Goal: Task Accomplishment & Management: Use online tool/utility

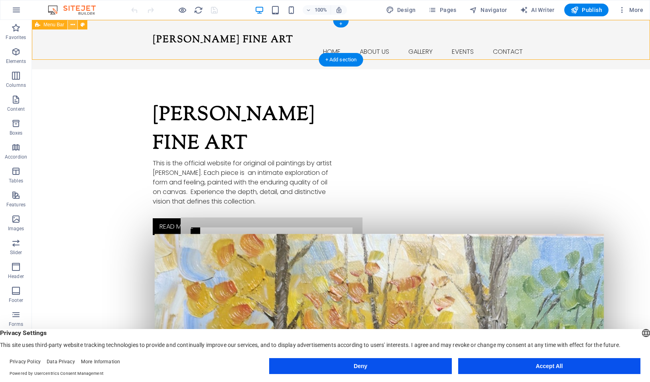
click at [71, 25] on icon at bounding box center [73, 25] width 4 height 8
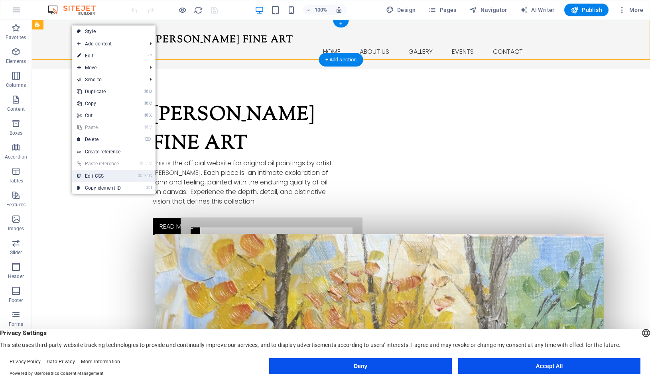
click at [116, 180] on link "⌘ ⌥ C Edit CSS" at bounding box center [98, 176] width 53 height 12
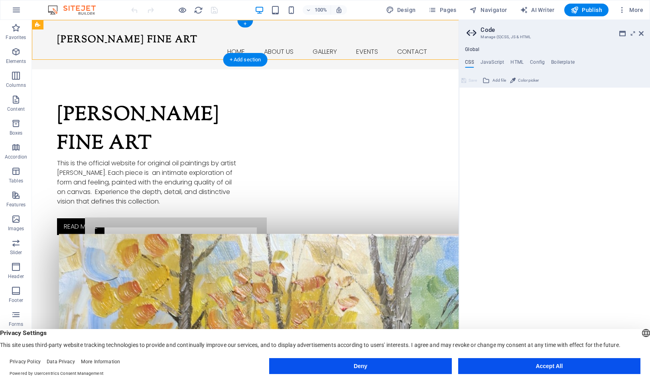
scroll to position [76, 0]
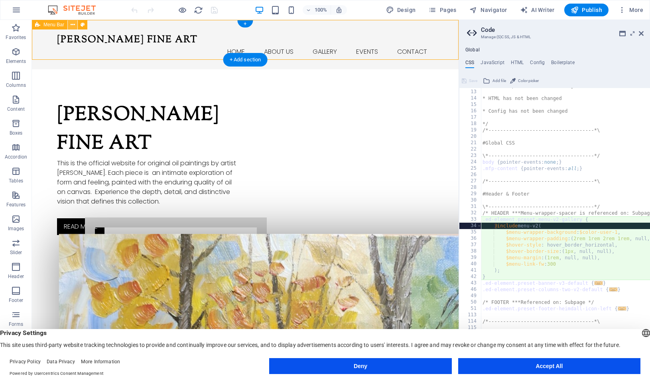
click at [73, 24] on icon at bounding box center [73, 25] width 4 height 8
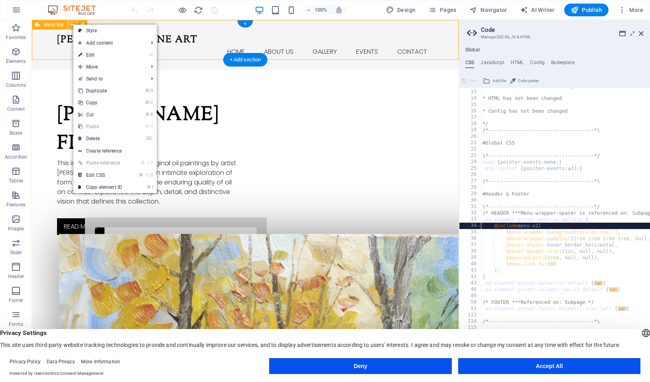
click at [72, 24] on icon at bounding box center [73, 25] width 4 height 8
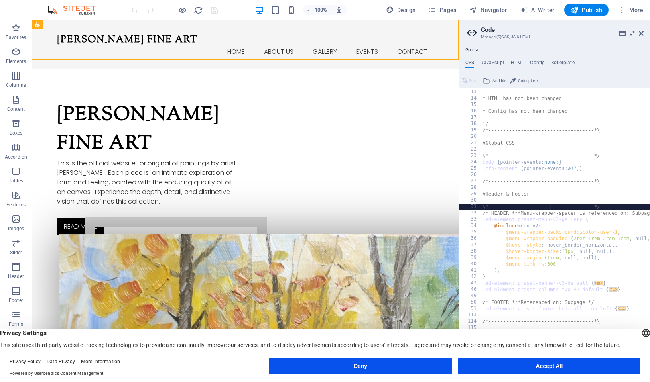
click at [549, 208] on div "* JavaScript has not been changed * HTML has not been changed * Config has not …" at bounding box center [611, 230] width 261 height 295
click at [550, 193] on div "* JavaScript has not been changed * HTML has not been changed * Config has not …" at bounding box center [611, 230] width 261 height 295
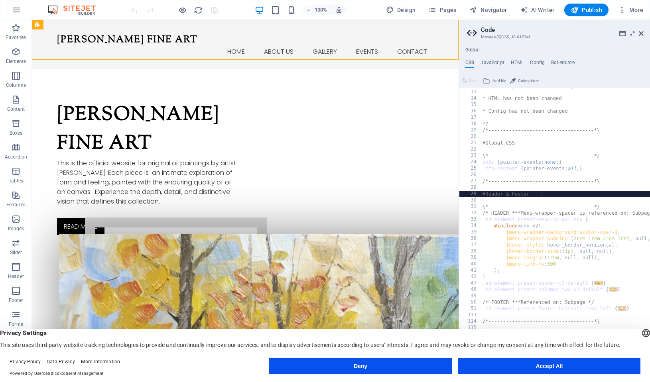
click at [562, 259] on div "* JavaScript has not been changed * HTML has not been changed * Config has not …" at bounding box center [611, 230] width 261 height 295
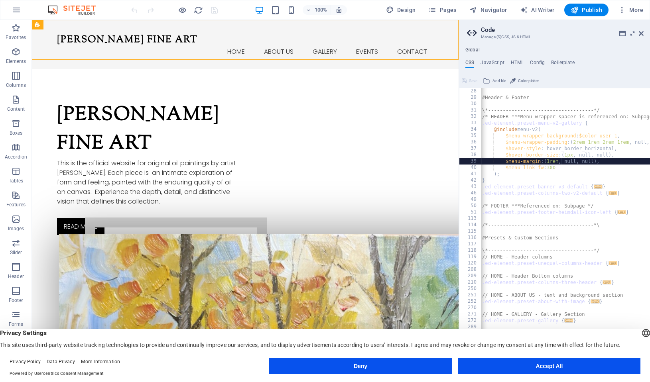
scroll to position [172, 0]
click at [574, 171] on div "#Header & Footer \*------------------------------------*/ /* HEADER ***Menu-wra…" at bounding box center [610, 235] width 261 height 295
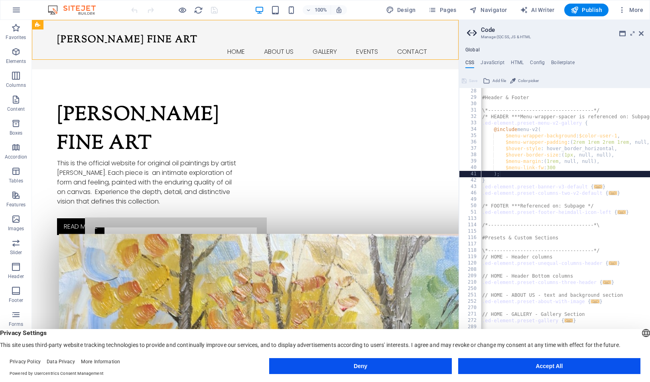
click at [585, 167] on div "#Header & Footer \*------------------------------------*/ /* HEADER ***Menu-wra…" at bounding box center [610, 235] width 261 height 295
type textarea "$menu-link-fw: 300"
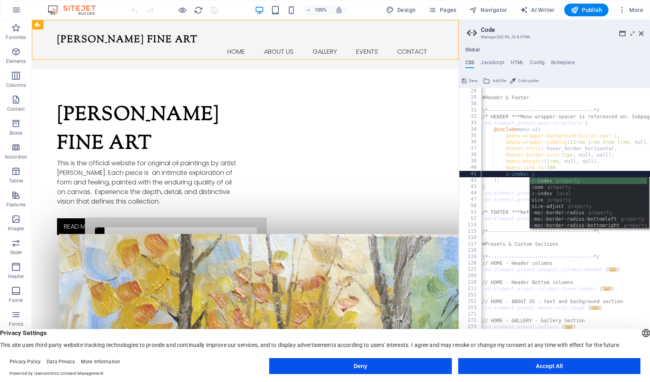
scroll to position [0, 6]
type textarea "z-index: -1;"
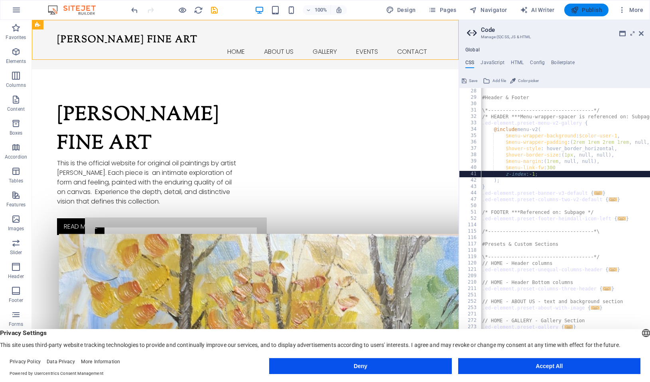
click at [590, 10] on span "Publish" at bounding box center [585, 10] width 31 height 8
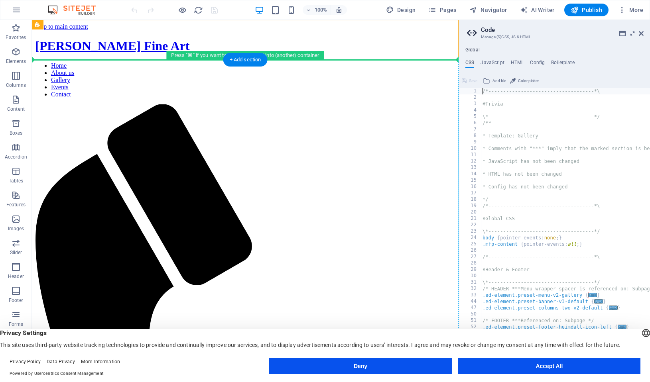
drag, startPoint x: 133, startPoint y: 38, endPoint x: 131, endPoint y: 112, distance: 74.2
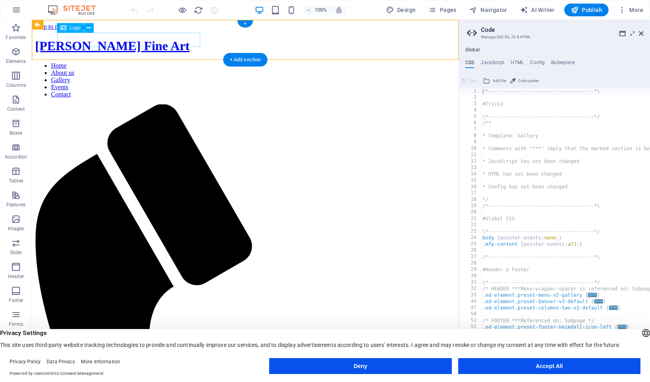
click at [108, 45] on div "[PERSON_NAME] Fine Art" at bounding box center [245, 46] width 420 height 15
click at [245, 62] on nav "Home About us Gallery Events Contact" at bounding box center [245, 80] width 420 height 36
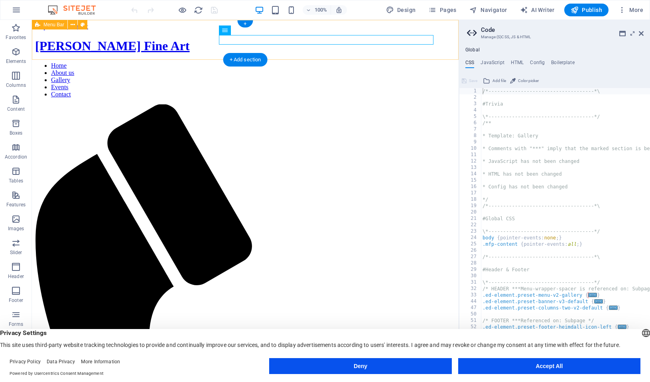
click at [203, 39] on div "[PERSON_NAME] Fine Art Home About us Gallery Events Contact Menu" at bounding box center [245, 351] width 420 height 625
drag, startPoint x: 205, startPoint y: 27, endPoint x: 206, endPoint y: 38, distance: 11.6
click at [206, 39] on div "[PERSON_NAME] Fine Art Home About us Gallery Events Contact Menu" at bounding box center [245, 351] width 420 height 625
click at [70, 22] on button at bounding box center [73, 25] width 10 height 10
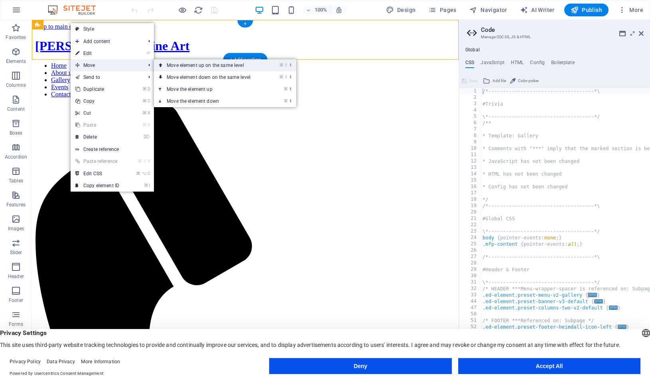
click at [200, 65] on link "⌘ ⇧ ⬆ Move element up on the same level" at bounding box center [210, 65] width 112 height 12
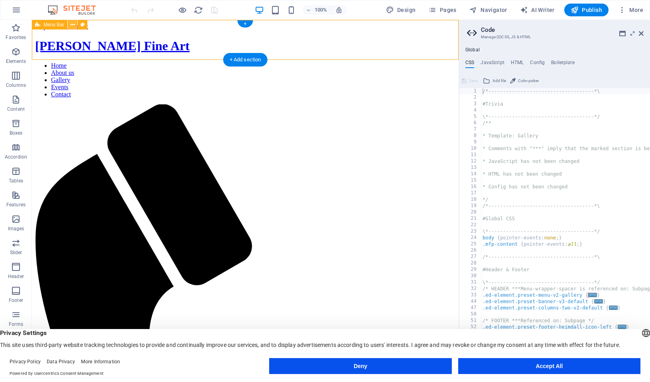
click at [72, 24] on icon at bounding box center [73, 25] width 4 height 8
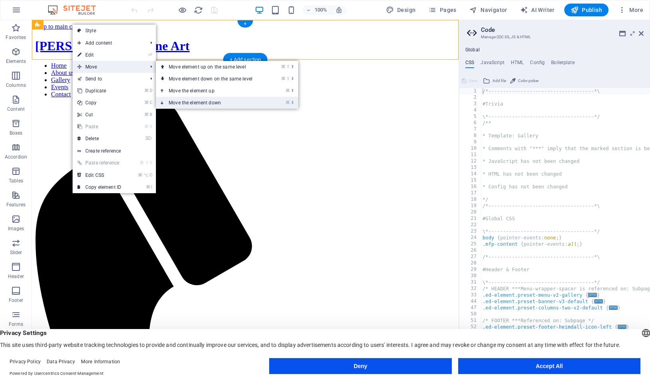
click at [214, 99] on link "⌘ ⬇ Move the element down" at bounding box center [212, 103] width 112 height 12
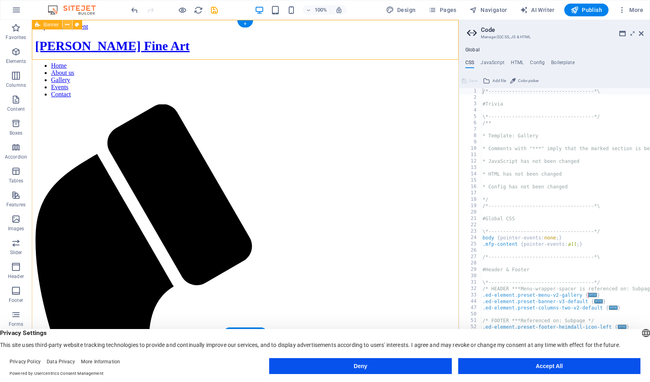
click at [67, 24] on icon at bounding box center [67, 25] width 4 height 8
click at [63, 25] on button at bounding box center [68, 25] width 10 height 10
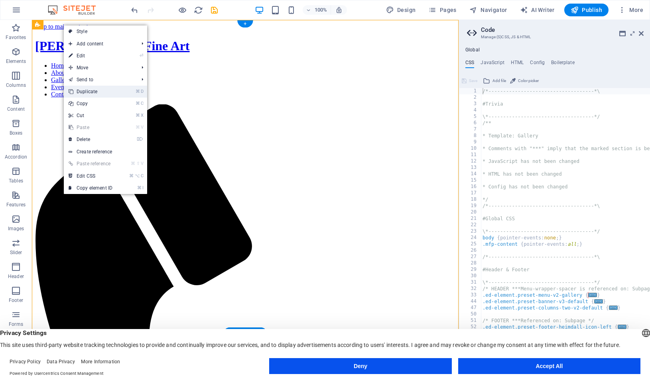
click at [104, 91] on link "⌘ D Duplicate" at bounding box center [90, 92] width 53 height 12
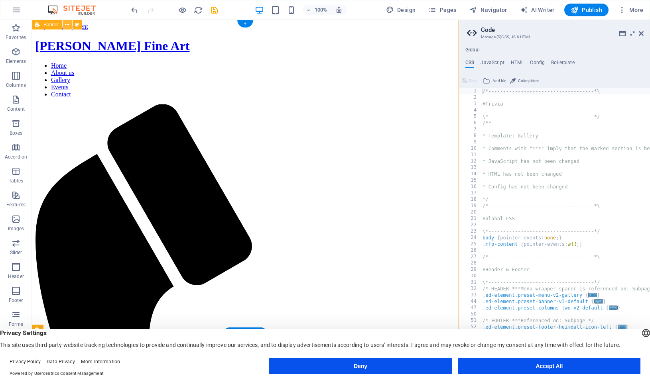
click at [65, 26] on icon at bounding box center [67, 25] width 4 height 8
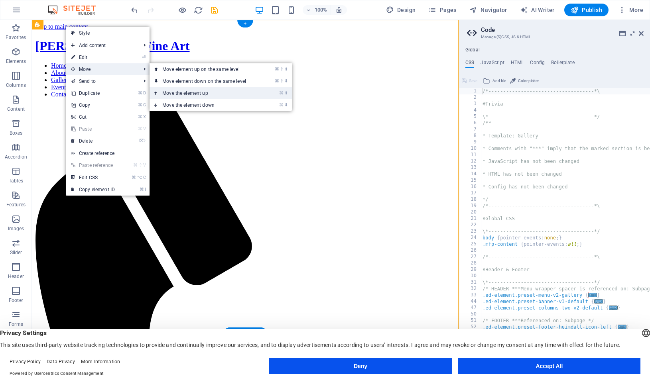
click at [193, 94] on link "⌘ ⬆ Move the element up" at bounding box center [206, 93] width 112 height 12
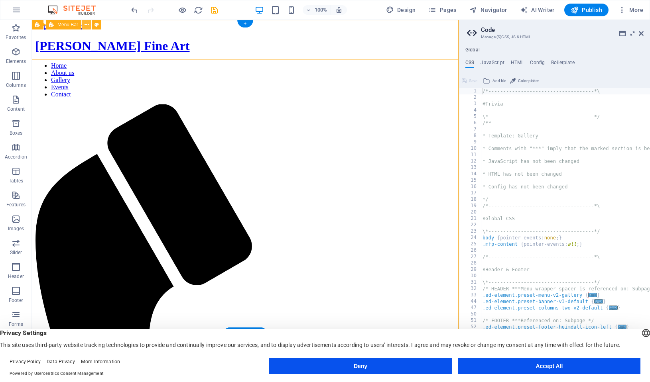
click at [85, 29] on icon at bounding box center [87, 25] width 4 height 8
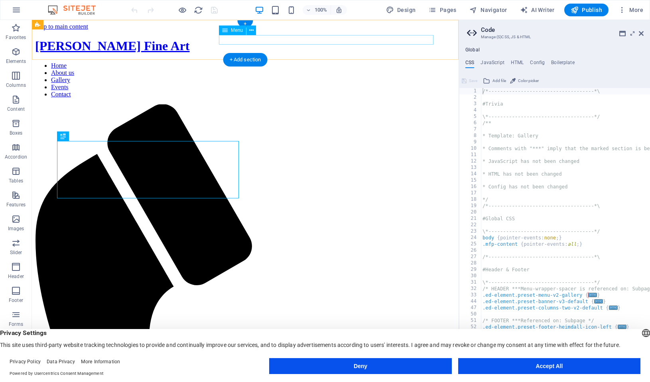
click at [235, 62] on nav "Home About us Gallery Events Contact" at bounding box center [245, 80] width 420 height 36
click at [254, 30] on button at bounding box center [251, 31] width 10 height 10
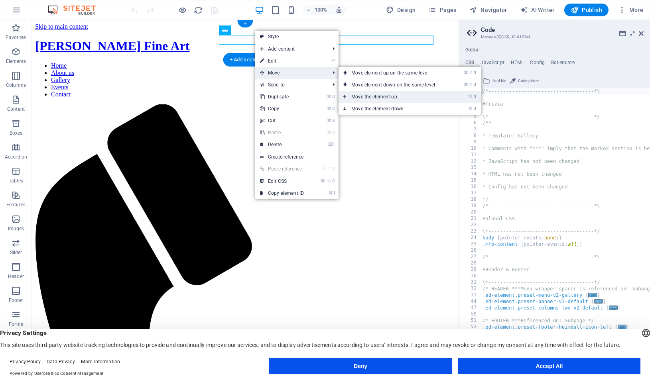
click at [398, 98] on link "⌘ ⬆ Move the element up" at bounding box center [394, 97] width 112 height 12
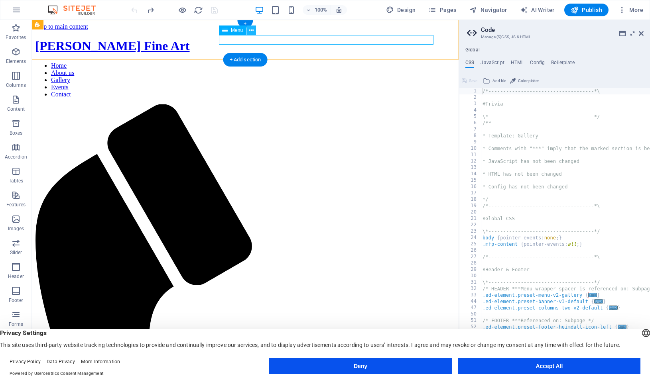
click at [249, 30] on icon at bounding box center [251, 30] width 4 height 8
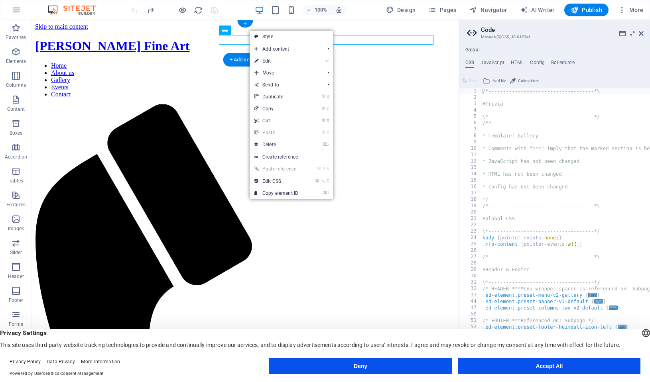
click at [47, 39] on div "Kurt Penrose Fine Art Home About us Gallery Events Contact Menu" at bounding box center [245, 351] width 420 height 625
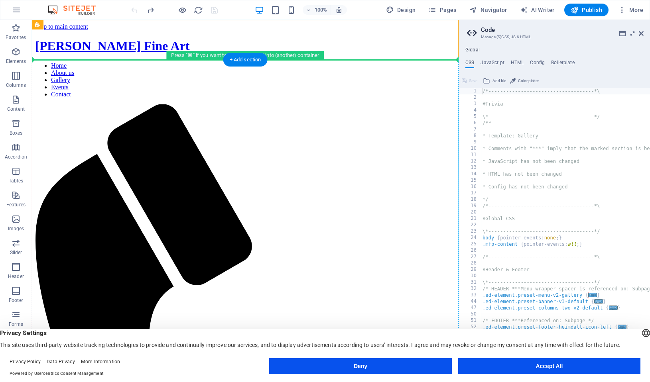
drag, startPoint x: 43, startPoint y: 49, endPoint x: 51, endPoint y: 89, distance: 40.7
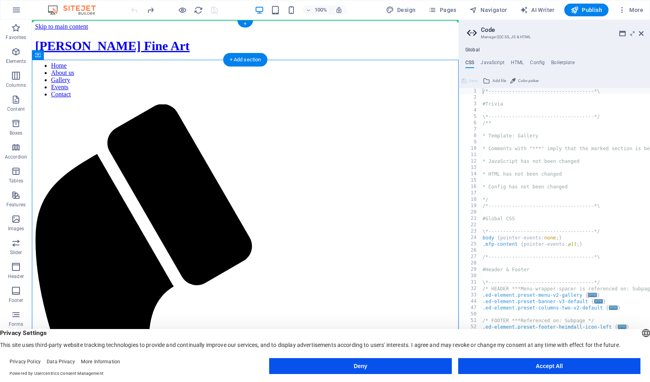
drag, startPoint x: 173, startPoint y: 85, endPoint x: 166, endPoint y: 28, distance: 56.7
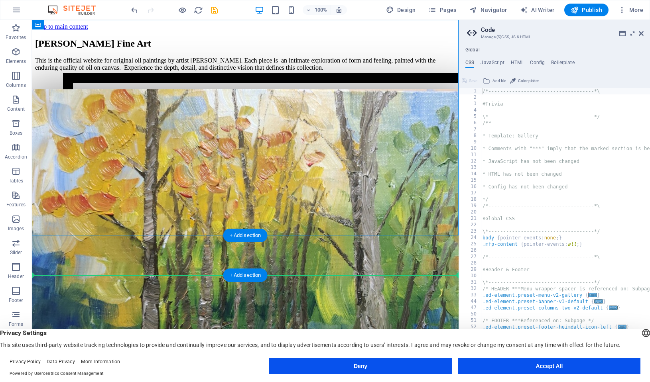
drag, startPoint x: 78, startPoint y: 209, endPoint x: 75, endPoint y: 269, distance: 59.9
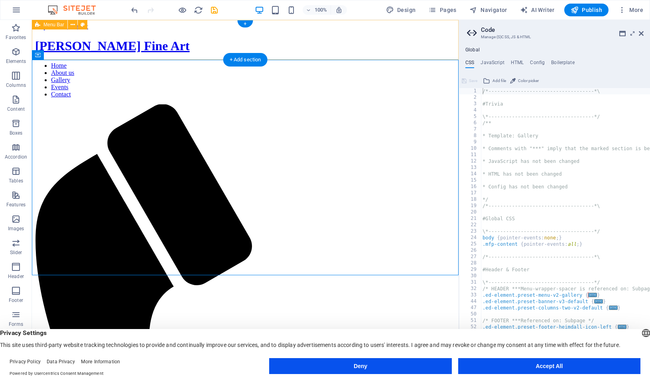
click at [59, 48] on div "Kurt Penrose Fine Art Home About us Gallery Events Contact Menu" at bounding box center [245, 351] width 420 height 625
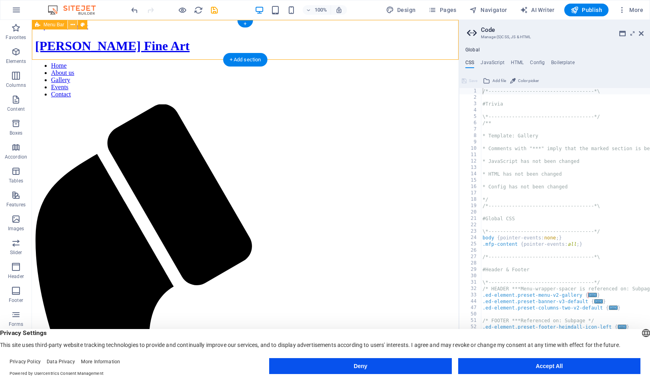
click at [76, 26] on button at bounding box center [73, 25] width 10 height 10
click at [16, 97] on icon "button" at bounding box center [16, 100] width 10 height 10
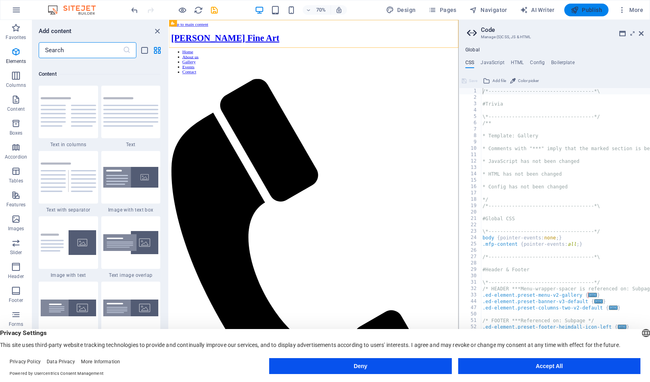
scroll to position [1395, 0]
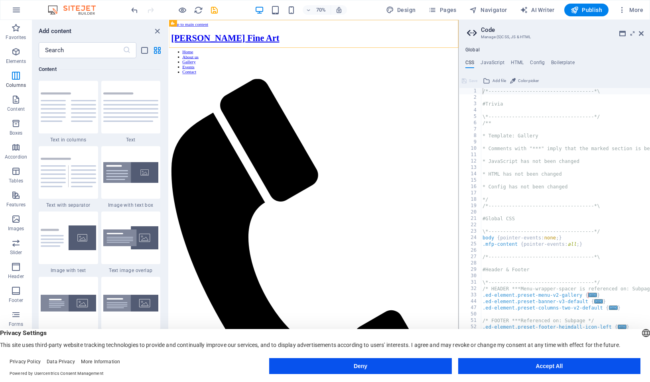
click at [150, 30] on div "Add content" at bounding box center [100, 31] width 136 height 10
click at [156, 30] on icon "close panel" at bounding box center [157, 31] width 9 height 9
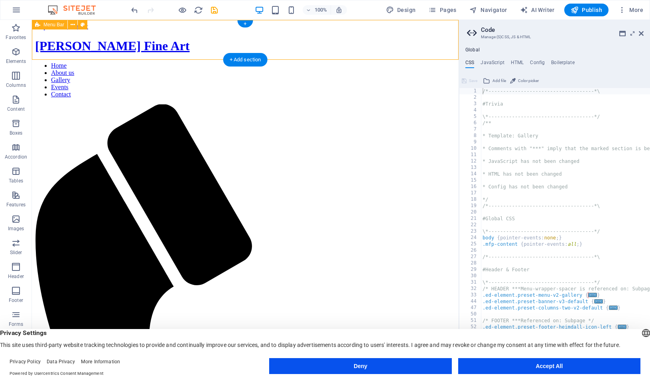
click at [209, 39] on div "Kurt Penrose Fine Art Home About us Gallery Events Contact Menu" at bounding box center [245, 351] width 420 height 625
click at [68, 25] on button at bounding box center [73, 25] width 10 height 10
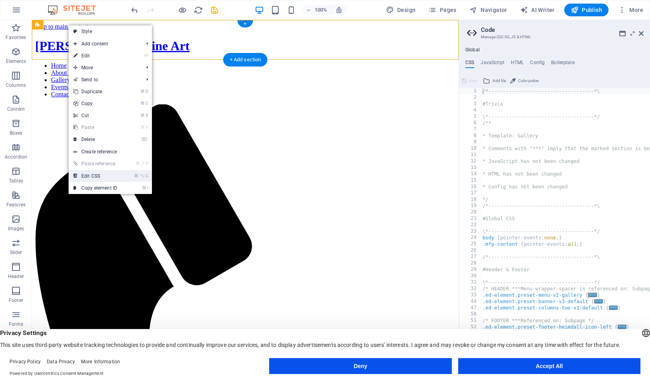
click at [108, 177] on link "⌘ ⌥ C Edit CSS" at bounding box center [95, 176] width 53 height 12
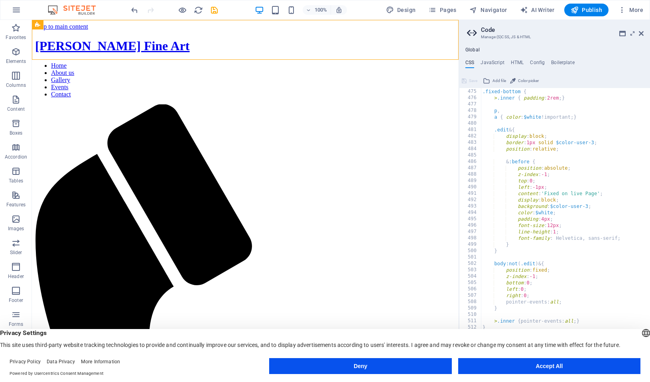
scroll to position [681, 0]
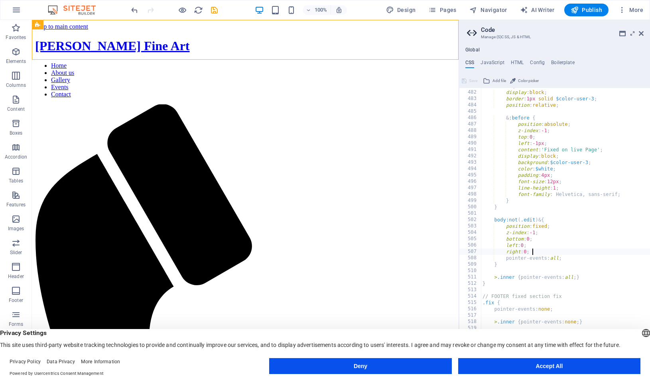
click at [542, 249] on div ".edit & { display : block ; border : 1px solid $color-user-3 ; position : relat…" at bounding box center [611, 230] width 261 height 295
type textarea "right: 0;"
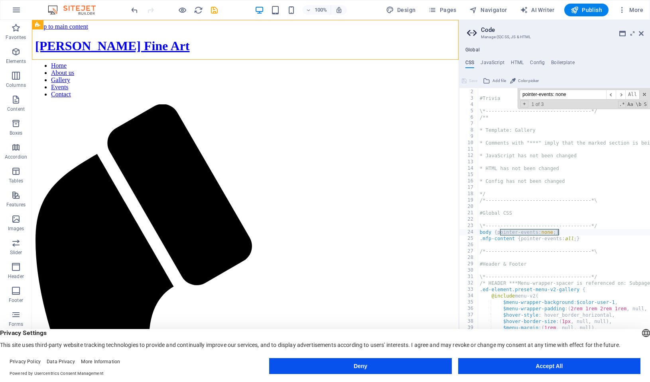
scroll to position [6, 0]
type input "pointer-events: none"
click at [565, 237] on div "/*------------------------------------*\ #Trivia \*----------------------------…" at bounding box center [608, 230] width 261 height 295
drag, startPoint x: 558, startPoint y: 232, endPoint x: 497, endPoint y: 232, distance: 61.0
click at [497, 232] on div "/*------------------------------------*\ #Trivia \*----------------------------…" at bounding box center [608, 230] width 261 height 295
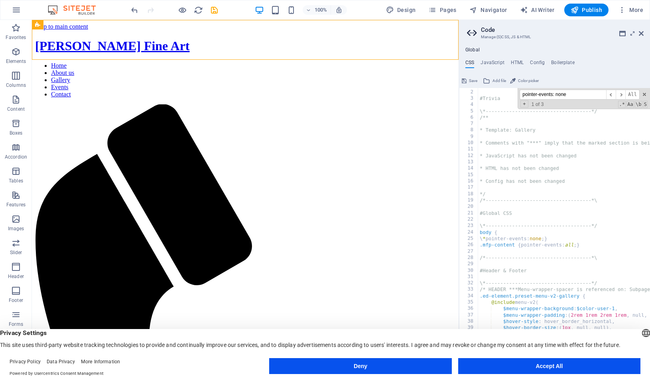
scroll to position [0, 0]
drag, startPoint x: 559, startPoint y: 234, endPoint x: 560, endPoint y: 239, distance: 4.9
click at [560, 239] on div "/*------------------------------------*\ #Trivia \*----------------------------…" at bounding box center [608, 230] width 261 height 295
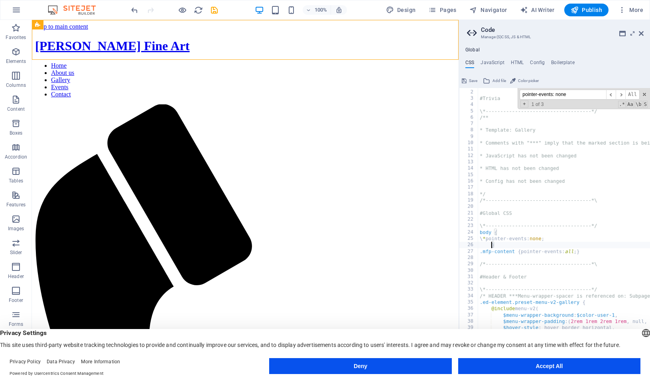
click at [592, 235] on div "/*------------------------------------*\ #Trivia \*----------------------------…" at bounding box center [608, 230] width 261 height 295
click at [589, 237] on div "/*------------------------------------*\ #Trivia \*----------------------------…" at bounding box center [608, 230] width 261 height 295
type textarea "\*pointer-events: none; */"
click at [589, 0] on header "100% Design Pages Navigator AI Writer Publish More" at bounding box center [325, 10] width 650 height 20
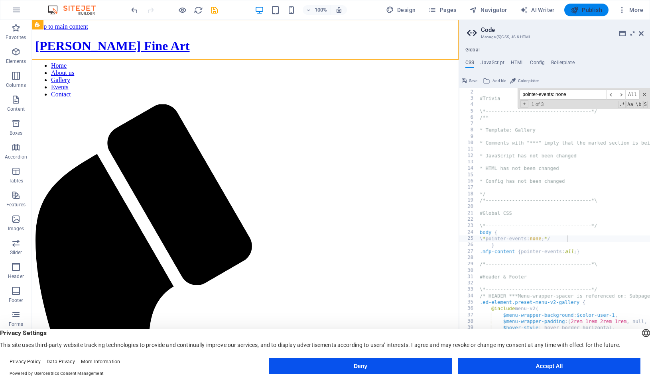
click at [588, 8] on span "Publish" at bounding box center [585, 10] width 31 height 8
checkbox input "false"
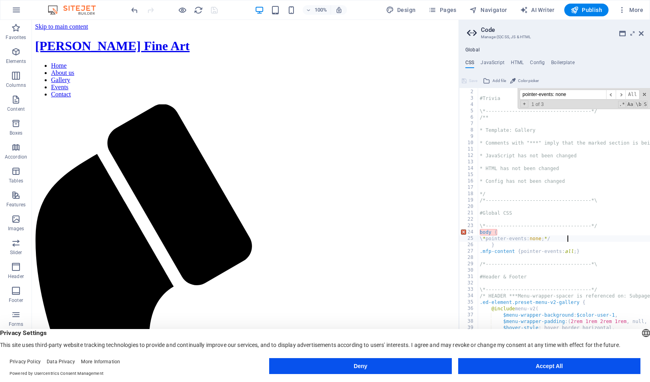
click at [499, 239] on div "/*------------------------------------*\ #Trivia \*----------------------------…" at bounding box center [608, 230] width 261 height 295
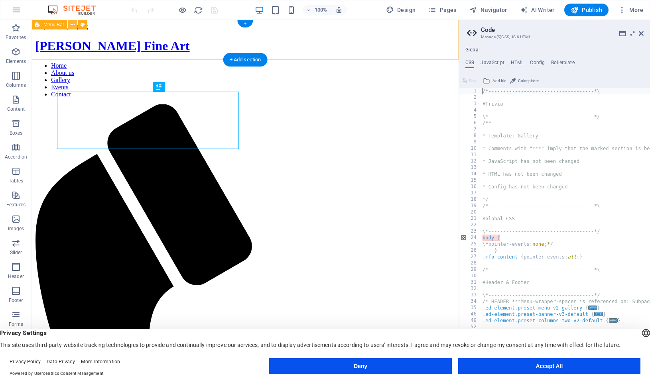
click at [72, 25] on icon at bounding box center [73, 25] width 4 height 8
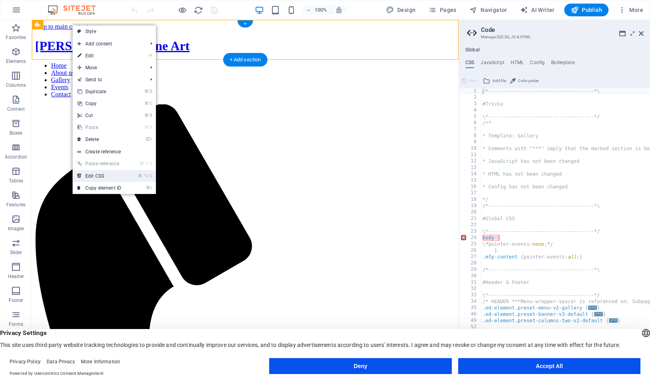
click at [99, 171] on link "⌘ ⌥ C Edit CSS" at bounding box center [99, 176] width 53 height 12
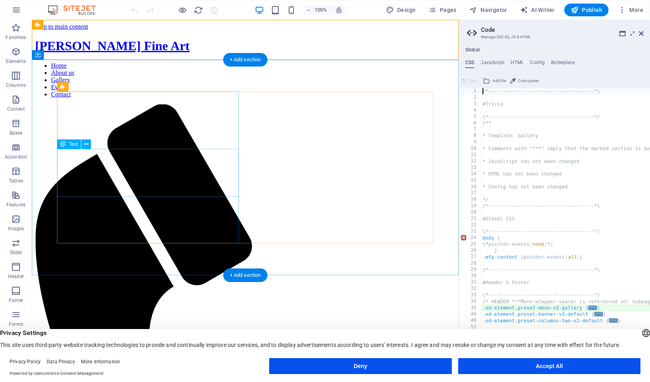
scroll to position [89, 0]
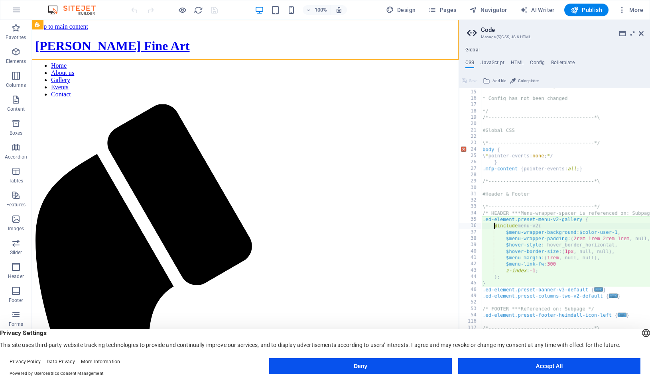
click at [498, 157] on div "* HTML has not been changed * Config has not been changed */ /*----------------…" at bounding box center [611, 230] width 261 height 295
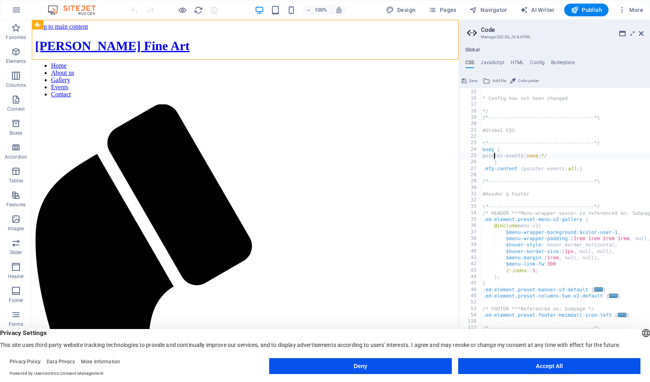
click at [569, 156] on div "* HTML has not been changed * Config has not been changed */ /*----------------…" at bounding box center [611, 230] width 261 height 295
drag, startPoint x: 578, startPoint y: 191, endPoint x: 533, endPoint y: 180, distance: 47.0
click at [575, 190] on div "* HTML has not been changed * Config has not been changed */ /*----------------…" at bounding box center [611, 230] width 261 height 295
type textarea "#Header & Footer"
click at [581, 13] on span "Publish" at bounding box center [585, 10] width 31 height 8
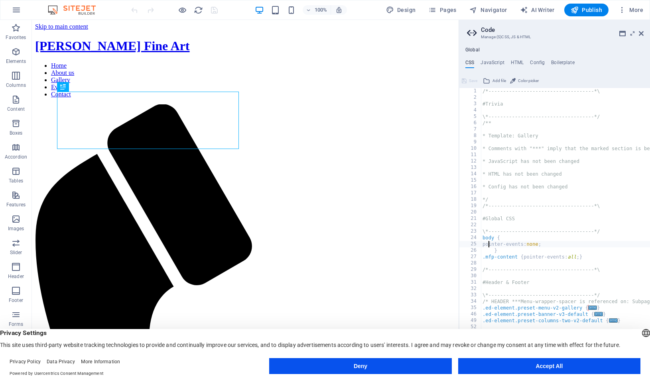
click at [490, 243] on div "/*------------------------------------*\ #Trivia \*----------------------------…" at bounding box center [611, 235] width 261 height 295
type textarea "// pointer-events: none;"
click at [578, 15] on button "Publish" at bounding box center [586, 10] width 44 height 13
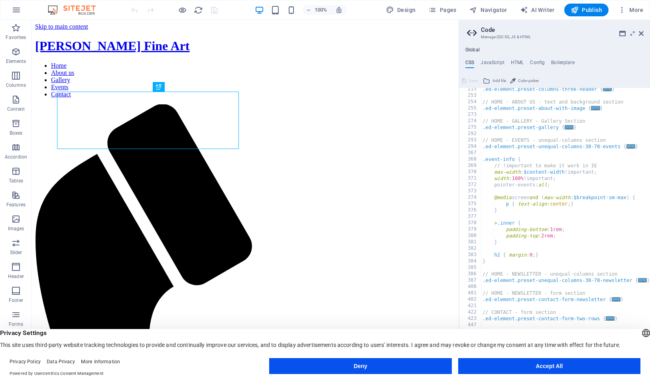
scroll to position [292, 0]
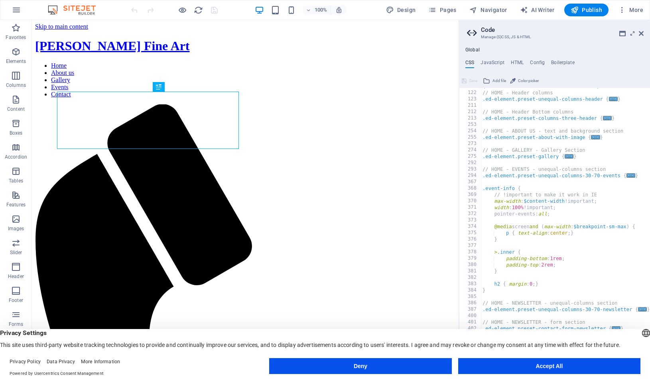
click at [547, 218] on div "\*------------------------------------*/ // HOME - Header columns .ed-element.p…" at bounding box center [611, 230] width 261 height 295
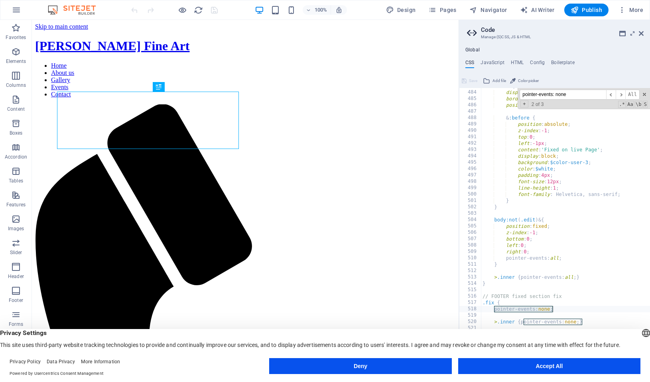
type input "pointer-events: none"
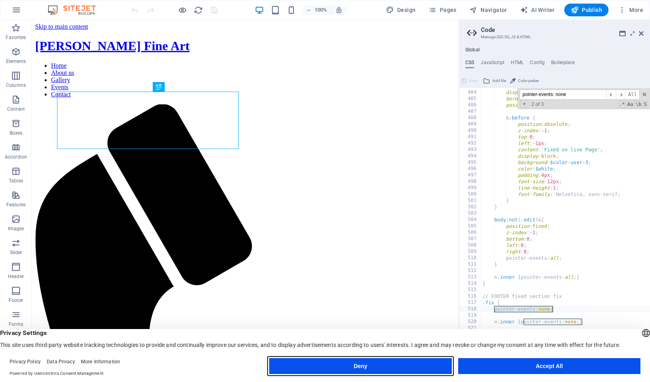
click at [373, 366] on button "Deny" at bounding box center [360, 366] width 182 height 16
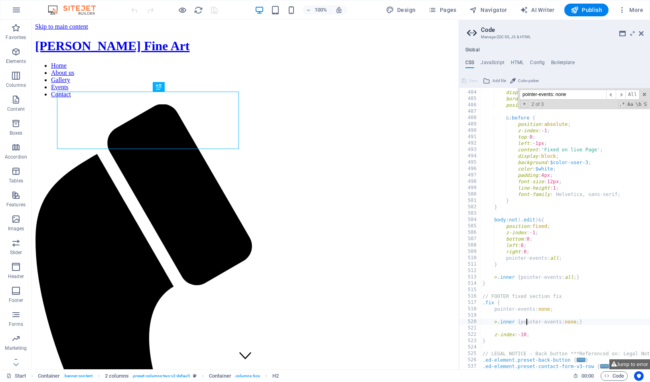
click at [527, 324] on div ".edit & { display : block ; border : 1px solid $color-user-3 ; position : relat…" at bounding box center [611, 230] width 261 height 295
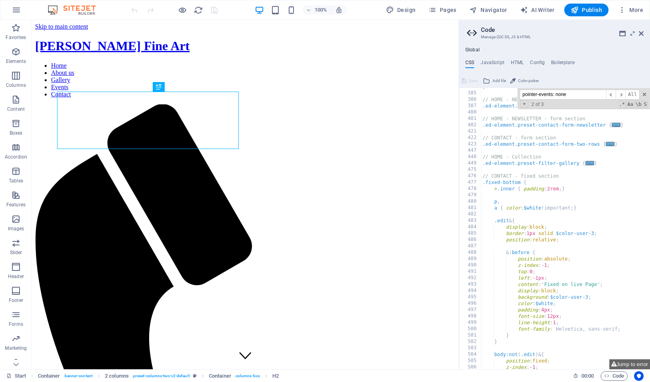
scroll to position [490, 0]
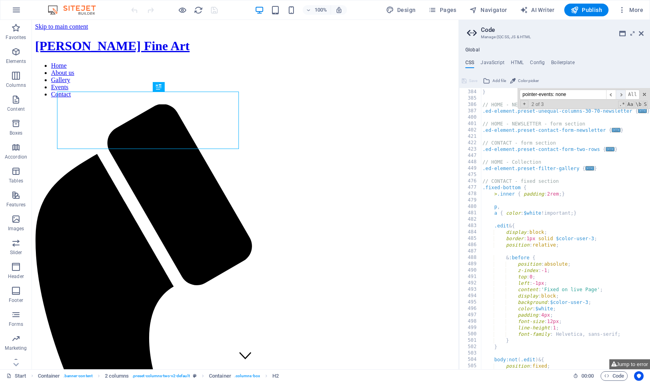
click at [619, 94] on span "​" at bounding box center [621, 95] width 10 height 10
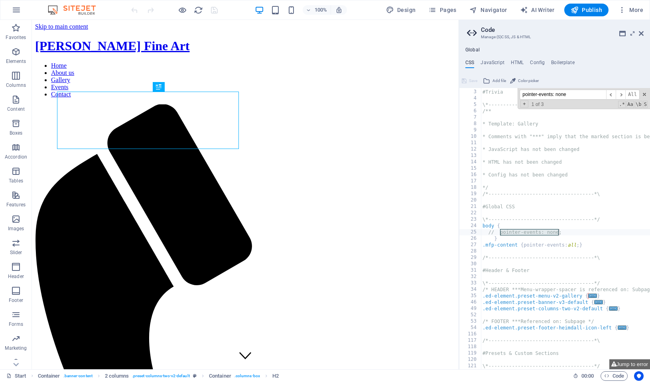
click at [497, 233] on div "#Trivia \*------------------------------------*/ /** * Template: Gallery * Comm…" at bounding box center [611, 230] width 261 height 295
click at [494, 230] on div "#Trivia \*------------------------------------*/ /** * Template: Gallery * Comm…" at bounding box center [611, 230] width 261 height 295
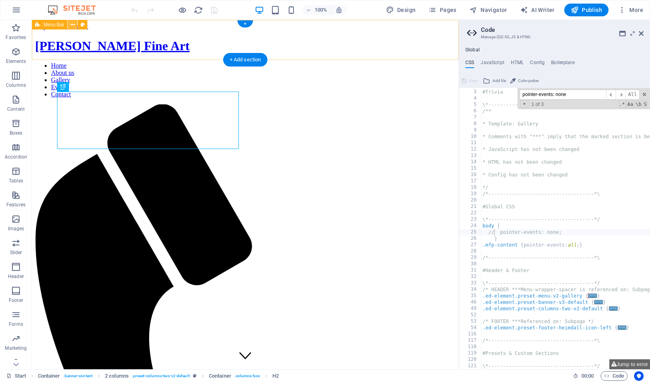
click at [71, 24] on icon at bounding box center [73, 25] width 4 height 8
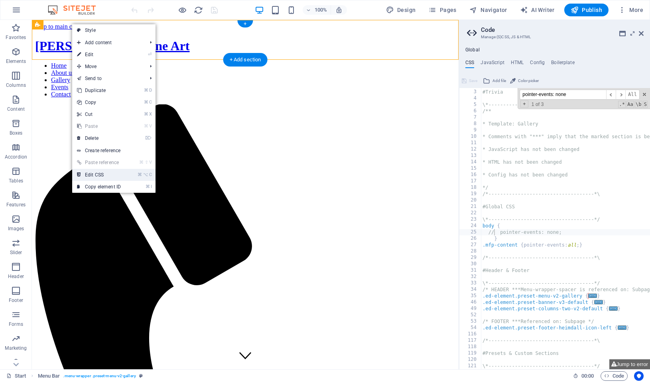
click at [106, 173] on link "⌘ ⌥ C Edit CSS" at bounding box center [98, 175] width 53 height 12
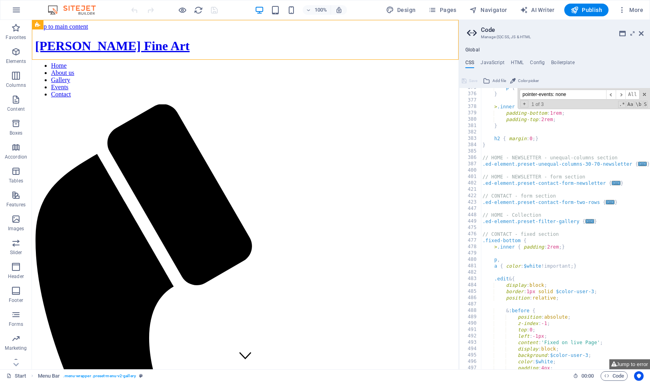
scroll to position [501, 0]
click at [592, 96] on input "pointer-events: none" at bounding box center [562, 95] width 87 height 10
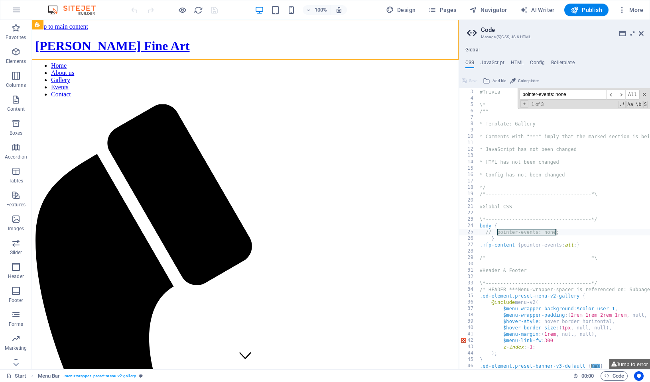
scroll to position [12, 0]
click at [252, 31] on icon at bounding box center [251, 30] width 4 height 8
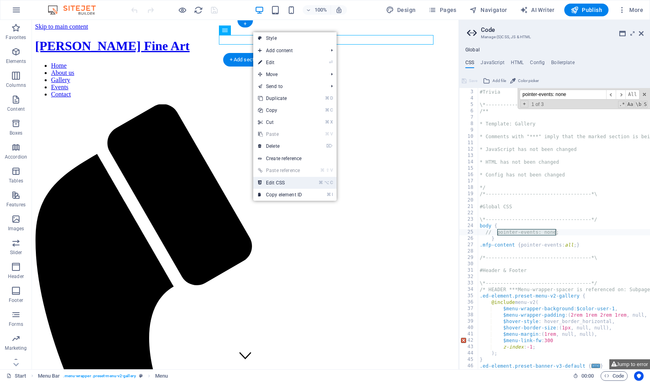
drag, startPoint x: 280, startPoint y: 179, endPoint x: 285, endPoint y: 161, distance: 18.6
click at [280, 179] on link "⌘ ⌥ C Edit CSS" at bounding box center [279, 183] width 53 height 12
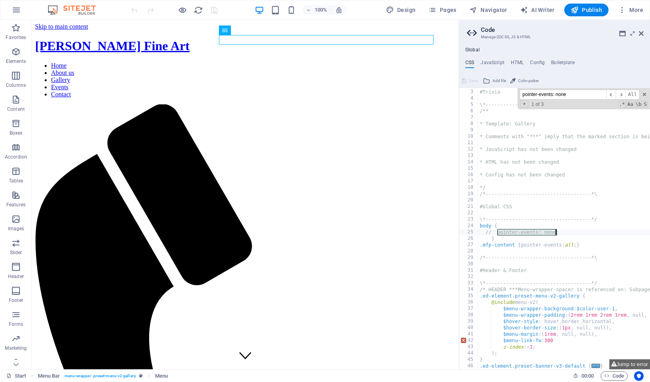
click at [496, 232] on div "#Trivia \*------------------------------------*/ /** * Template: Gallery * Comm…" at bounding box center [608, 230] width 261 height 295
drag, startPoint x: 494, startPoint y: 232, endPoint x: 488, endPoint y: 232, distance: 5.6
click at [488, 232] on div "#Trivia \*------------------------------------*/ /** * Template: Gallery * Comm…" at bounding box center [608, 230] width 261 height 295
click at [537, 232] on div "#Trivia \*------------------------------------*/ /** * Template: Gallery * Comm…" at bounding box center [608, 230] width 261 height 295
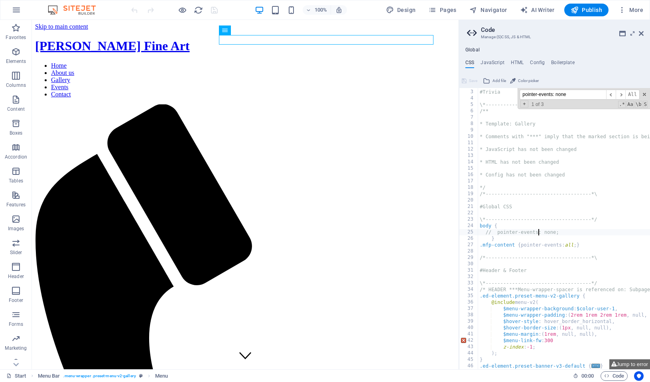
drag, startPoint x: 479, startPoint y: 267, endPoint x: 480, endPoint y: 258, distance: 9.3
click at [480, 262] on div "#Trivia \*------------------------------------*/ /** * Template: Gallery * Comm…" at bounding box center [608, 230] width 261 height 295
click at [500, 232] on div "#Trivia \*------------------------------------*/ /** * Template: Gallery * Comm…" at bounding box center [608, 230] width 261 height 295
click at [495, 232] on div "#Trivia \*------------------------------------*/ /** * Template: Gallery * Comm…" at bounding box center [608, 230] width 261 height 295
click at [500, 238] on div "#Trivia \*------------------------------------*/ /** * Template: Gallery * Comm…" at bounding box center [608, 230] width 261 height 295
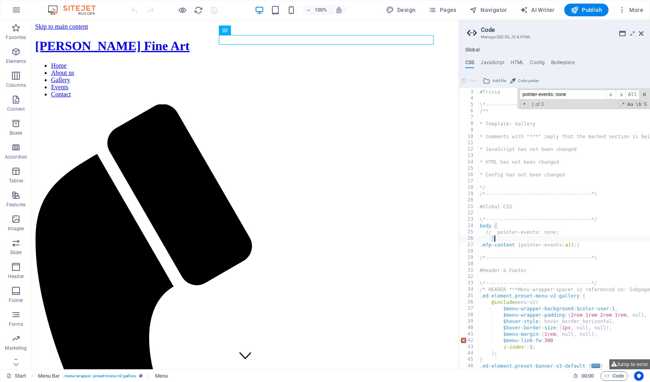
click at [491, 233] on div "#Trivia \*------------------------------------*/ /** * Template: Gallery * Comm…" at bounding box center [608, 230] width 261 height 295
type textarea "pointer-events: none;"
click at [558, 230] on div "#Trivia \*------------------------------------*/ /** * Template: Gallery * Comm…" at bounding box center [608, 230] width 261 height 295
click at [509, 241] on div "#Trivia \*------------------------------------*/ /** * Template: Gallery * Comm…" at bounding box center [608, 230] width 261 height 295
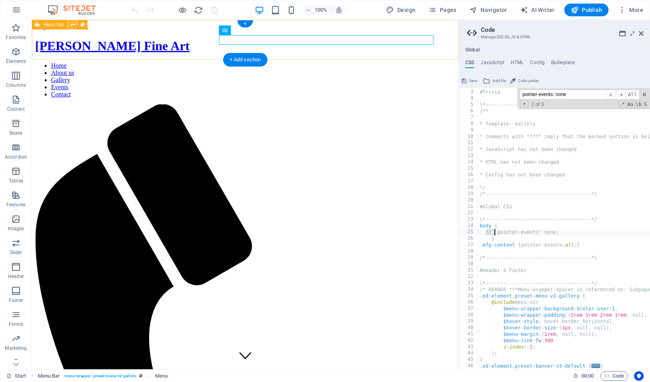
click at [75, 24] on icon at bounding box center [73, 25] width 4 height 8
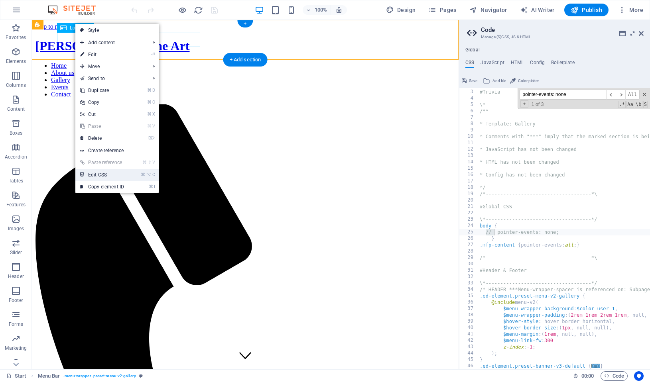
click at [111, 172] on link "⌘ ⌥ C Edit CSS" at bounding box center [101, 175] width 53 height 12
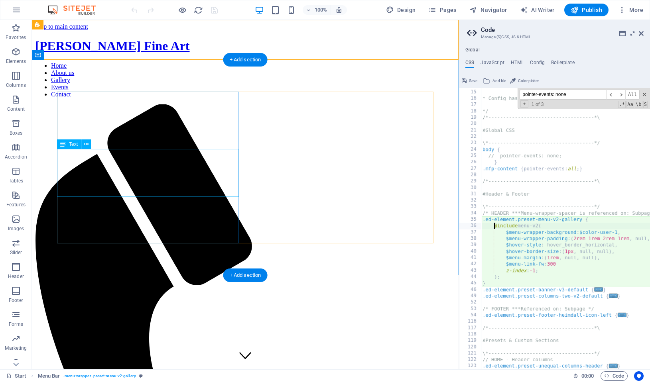
scroll to position [89, 0]
click at [575, 235] on div "* HTML has not been changed * Config has not been changed */ /*----------------…" at bounding box center [611, 230] width 261 height 295
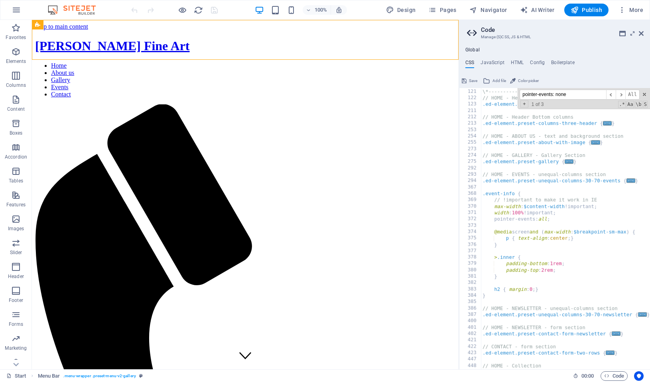
scroll to position [350, 0]
click at [619, 10] on icon "button" at bounding box center [622, 10] width 8 height 8
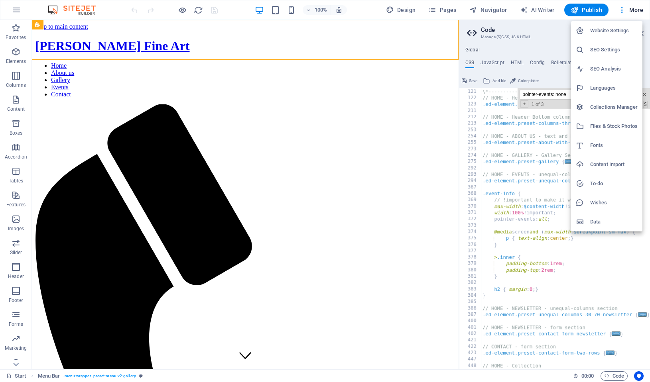
click at [521, 259] on div at bounding box center [325, 191] width 650 height 382
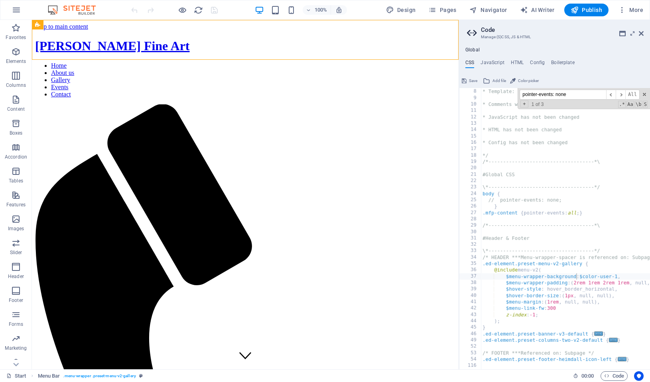
scroll to position [44, 0]
type textarea "// pointer-events: none;"
drag, startPoint x: 495, startPoint y: 201, endPoint x: 577, endPoint y: 198, distance: 81.8
click at [507, 201] on div "* Template: Gallery * Comments with "***" imply that the marked section is bein…" at bounding box center [611, 229] width 261 height 295
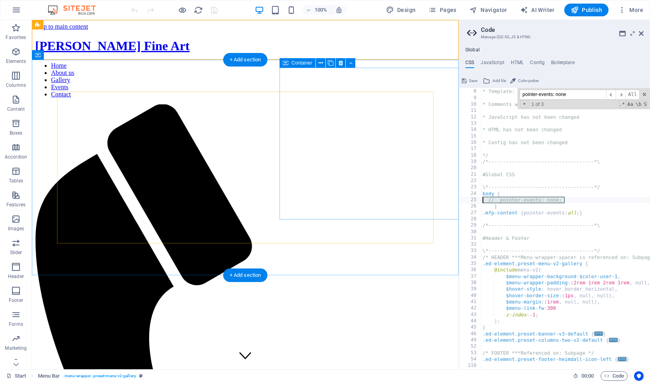
drag, startPoint x: 612, startPoint y: 217, endPoint x: 504, endPoint y: 223, distance: 108.2
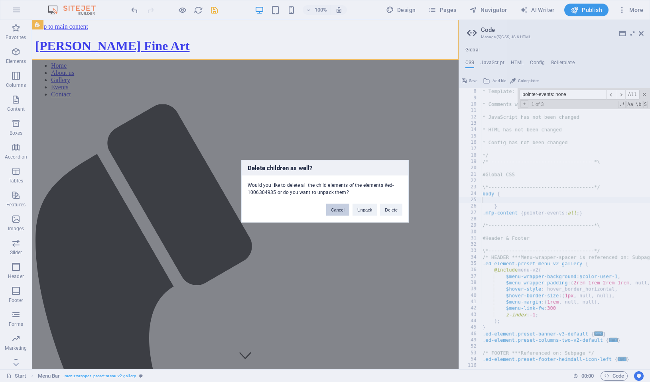
click at [338, 211] on button "Cancel" at bounding box center [337, 210] width 23 height 12
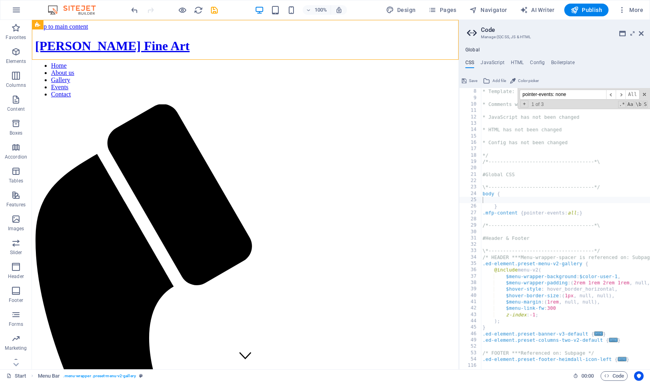
type textarea "}"
drag, startPoint x: 522, startPoint y: 205, endPoint x: 530, endPoint y: 205, distance: 8.4
click at [524, 205] on div "* Template: Gallery * Comments with "***" imply that the marked section is bein…" at bounding box center [611, 229] width 261 height 295
drag, startPoint x: 558, startPoint y: 204, endPoint x: 539, endPoint y: 202, distance: 19.2
click at [512, 203] on div "* Template: Gallery * Comments with "***" imply that the marked section is bein…" at bounding box center [611, 229] width 261 height 295
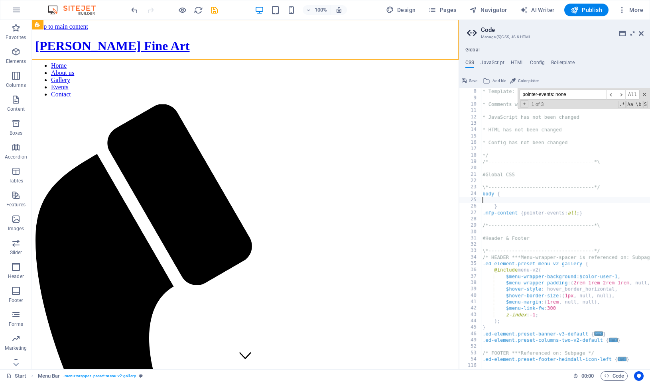
drag, startPoint x: 569, startPoint y: 201, endPoint x: 575, endPoint y: 201, distance: 6.4
click at [575, 201] on div "* Template: Gallery * Comments with "***" imply that the marked section is bein…" at bounding box center [611, 229] width 261 height 295
drag, startPoint x: 561, startPoint y: 199, endPoint x: 546, endPoint y: 199, distance: 14.8
click at [557, 199] on div "* Template: Gallery * Comments with "***" imply that the marked section is bein…" at bounding box center [611, 229] width 261 height 295
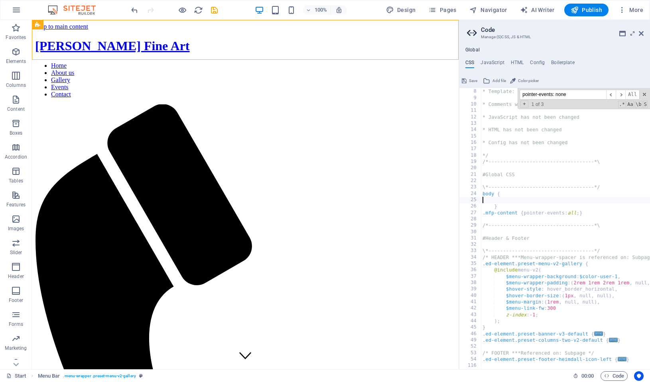
click at [546, 199] on div "* Template: Gallery * Comments with "***" imply that the marked section is bein…" at bounding box center [611, 229] width 261 height 295
click at [490, 211] on div "* Template: Gallery * Comments with "***" imply that the marked section is bein…" at bounding box center [611, 229] width 261 height 295
click at [490, 208] on div "* Template: Gallery * Comments with "***" imply that the marked section is bein…" at bounding box center [611, 229] width 261 height 295
drag, startPoint x: 510, startPoint y: 207, endPoint x: 470, endPoint y: 193, distance: 42.0
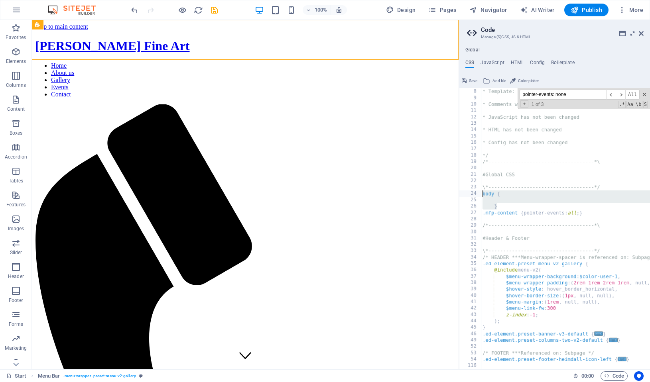
click at [470, 193] on div "} 7 8 9 10 11 12 13 14 15 16 17 18 19 20 21 22 23 24 25 26 27 28 29 30 31 32 33…" at bounding box center [554, 228] width 191 height 281
type textarea "body {"
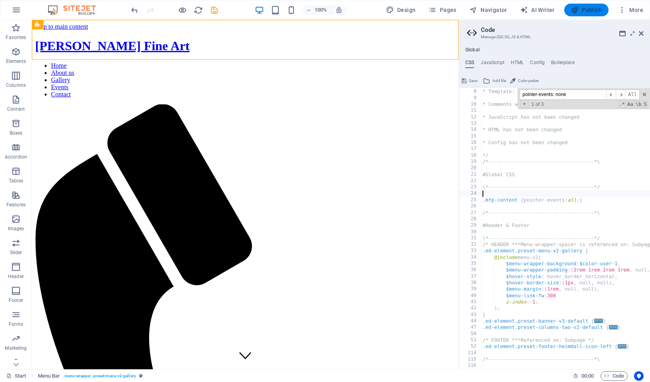
click at [589, 12] on span "Publish" at bounding box center [585, 10] width 31 height 8
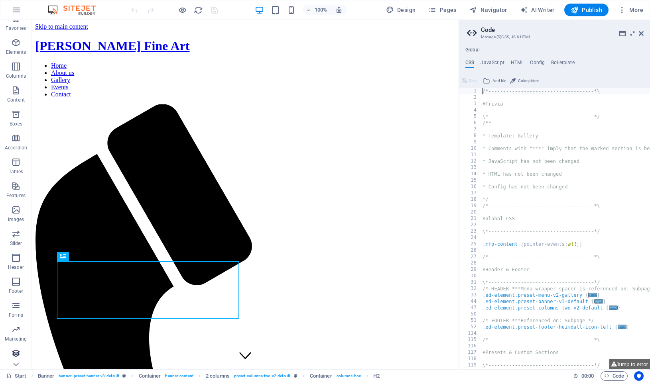
scroll to position [9, 0]
click at [17, 256] on icon "button" at bounding box center [16, 258] width 10 height 10
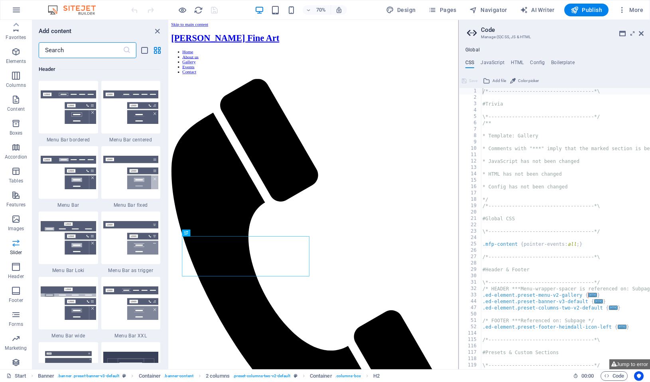
scroll to position [0, 0]
click at [16, 25] on icon "button" at bounding box center [16, 28] width 10 height 10
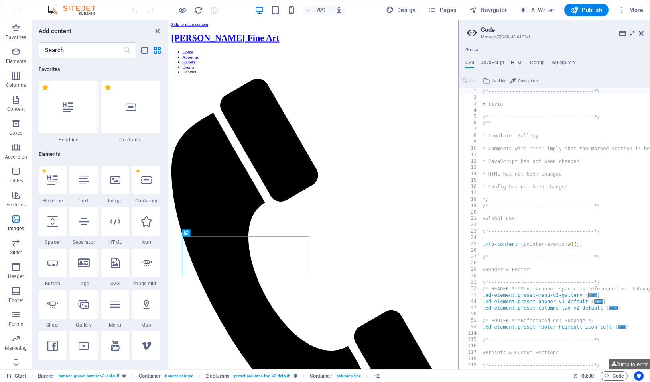
click at [15, 10] on icon "button" at bounding box center [17, 10] width 10 height 10
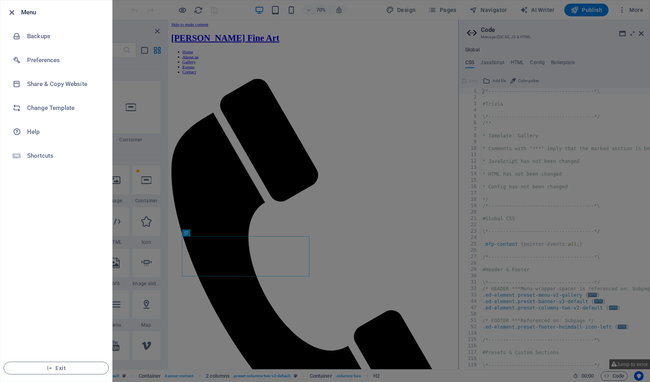
click at [12, 12] on icon "button" at bounding box center [11, 12] width 9 height 9
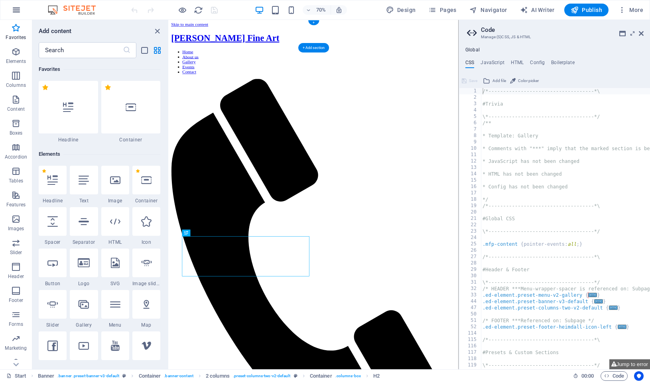
click at [13, 10] on icon "button" at bounding box center [17, 10] width 10 height 10
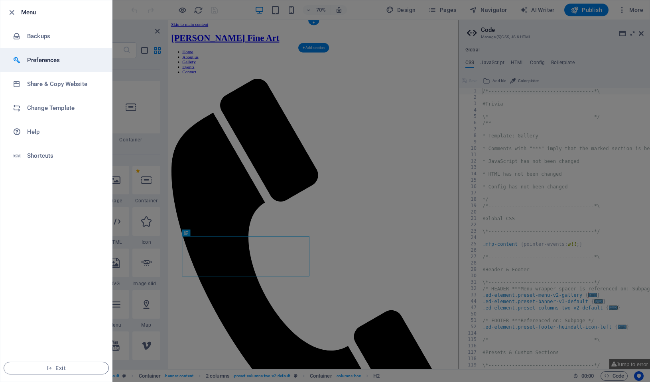
click at [43, 62] on h6 "Preferences" at bounding box center [64, 60] width 74 height 10
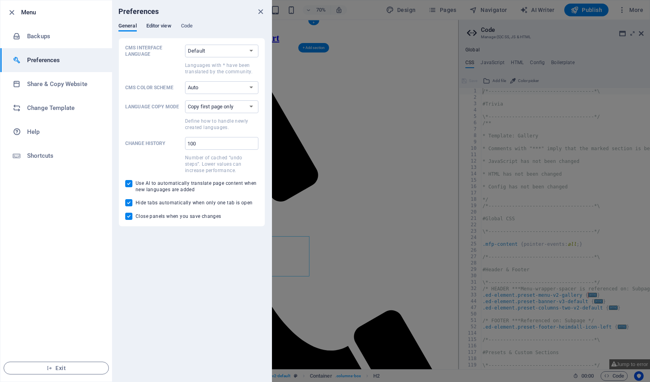
click at [171, 25] on span "Editor view" at bounding box center [158, 26] width 25 height 11
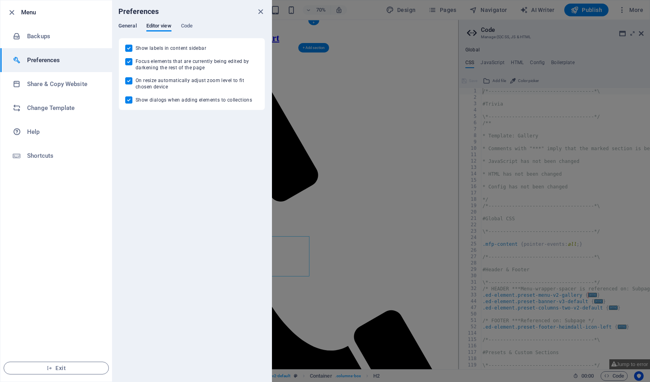
click at [131, 26] on span "General" at bounding box center [127, 26] width 18 height 11
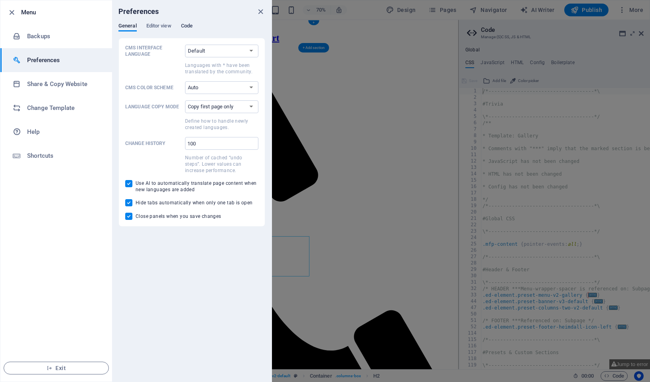
click at [187, 28] on span "Code" at bounding box center [187, 26] width 12 height 11
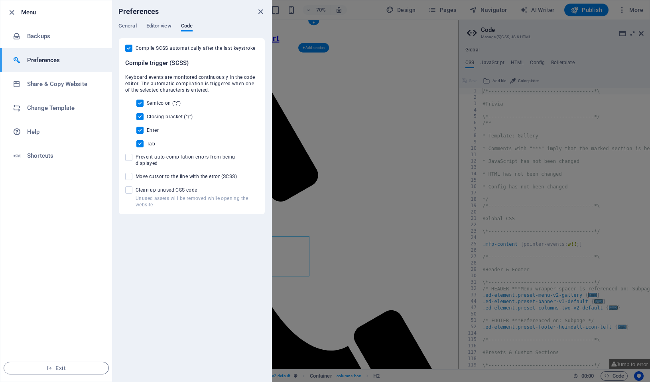
drag, startPoint x: 117, startPoint y: 28, endPoint x: 139, endPoint y: 29, distance: 21.6
click at [118, 28] on div "General Editor view Code CMS Interface Language Default Deutsch English Español…" at bounding box center [191, 119] width 159 height 192
click at [124, 24] on span "General" at bounding box center [127, 26] width 18 height 11
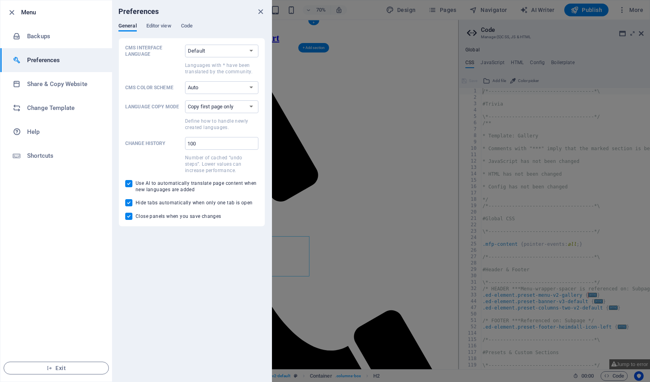
click at [260, 10] on icon "close" at bounding box center [260, 11] width 9 height 9
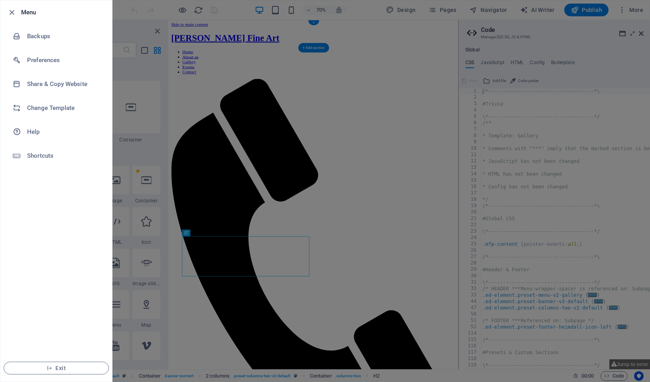
click at [240, 57] on div at bounding box center [325, 191] width 650 height 382
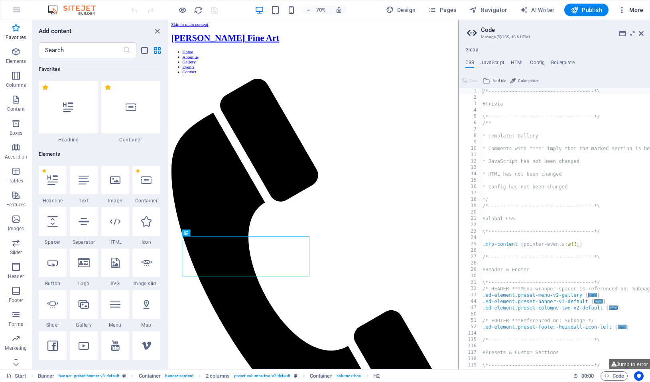
click at [619, 12] on icon "button" at bounding box center [622, 10] width 8 height 8
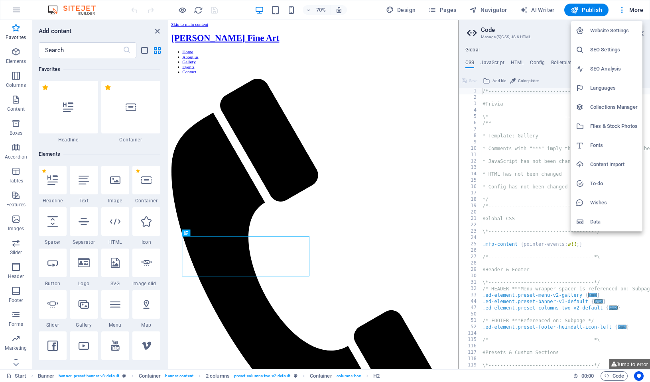
click at [614, 30] on h6 "Website Settings" at bounding box center [613, 31] width 47 height 10
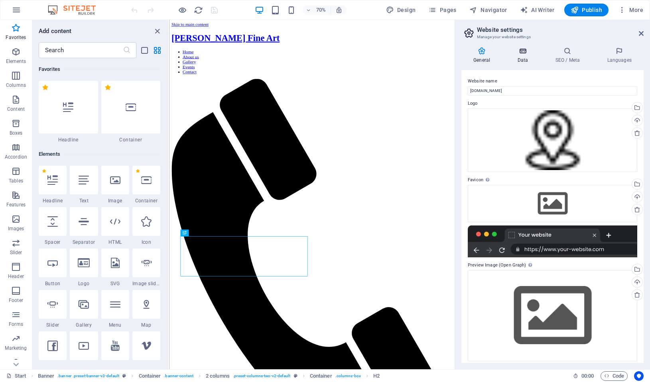
click at [522, 53] on icon at bounding box center [522, 51] width 35 height 8
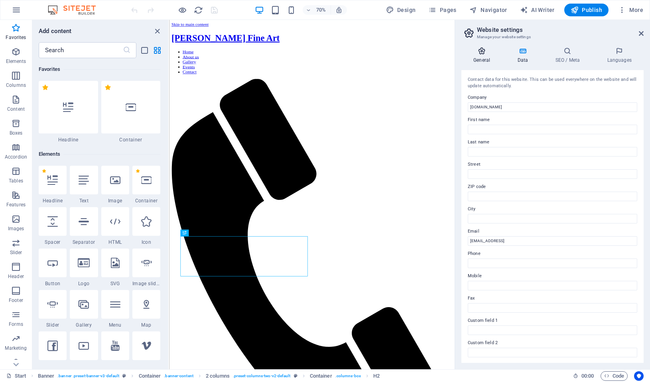
click at [477, 55] on h4 "General" at bounding box center [483, 55] width 44 height 17
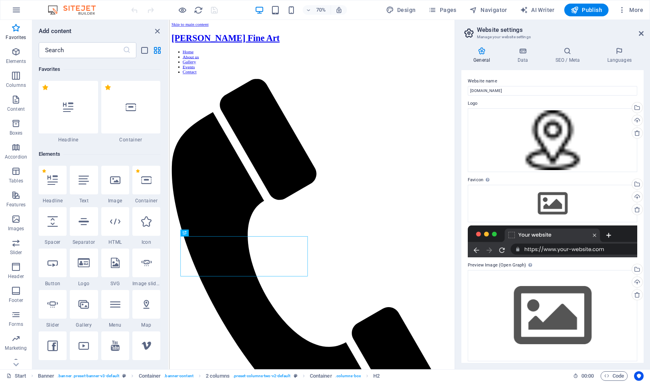
click at [636, 34] on header "Website settings Manage your website settings" at bounding box center [553, 30] width 181 height 21
click at [639, 33] on icon at bounding box center [641, 33] width 5 height 6
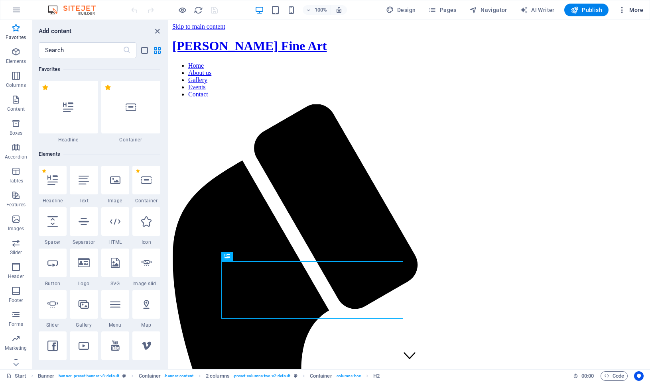
click at [615, 11] on button "More" at bounding box center [630, 10] width 31 height 13
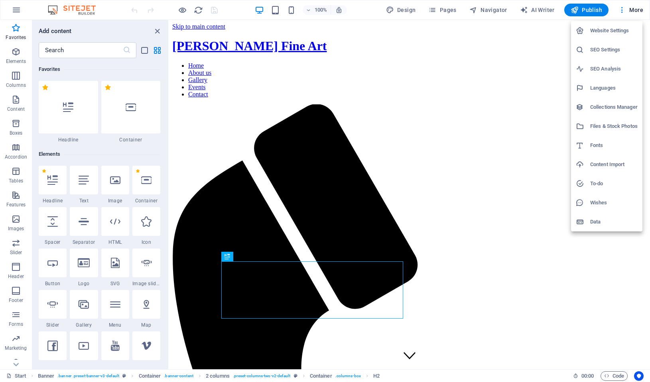
click at [604, 28] on h6 "Website Settings" at bounding box center [613, 31] width 47 height 10
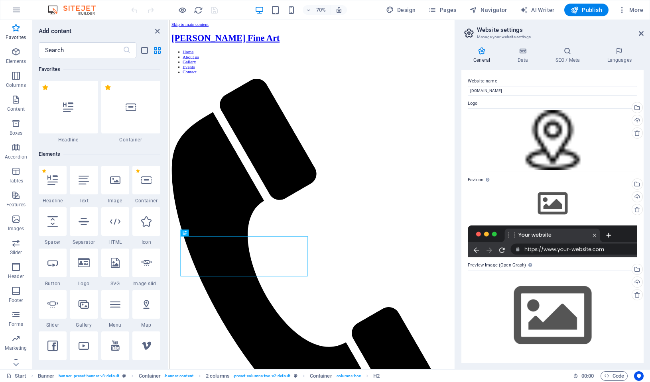
click at [566, 46] on div "General Data SEO / Meta Languages Website name kurtpenrose.com Logo Drag files …" at bounding box center [552, 205] width 195 height 329
click at [567, 52] on icon at bounding box center [567, 51] width 49 height 8
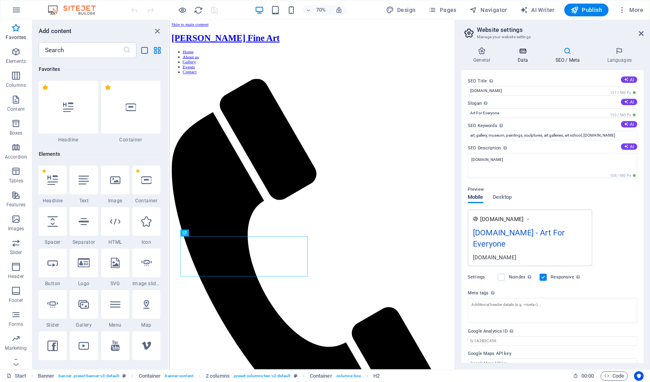
click at [515, 54] on icon at bounding box center [522, 51] width 35 height 8
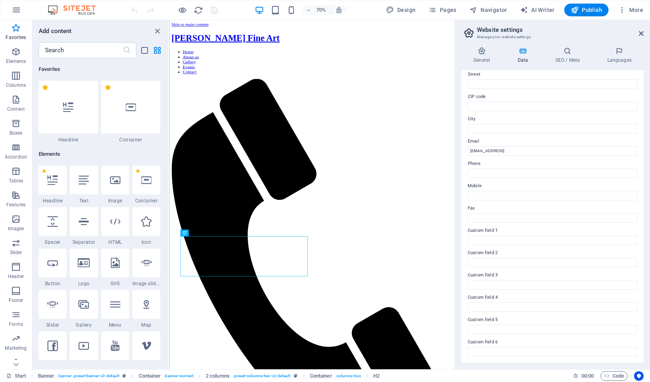
scroll to position [89, 0]
click at [484, 53] on icon at bounding box center [481, 51] width 41 height 8
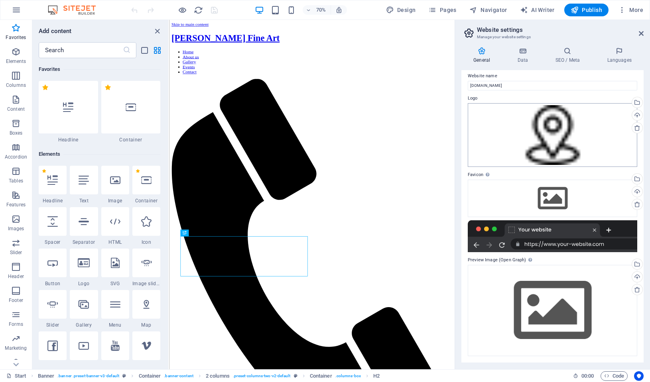
scroll to position [5, 0]
click at [641, 36] on icon at bounding box center [641, 33] width 5 height 6
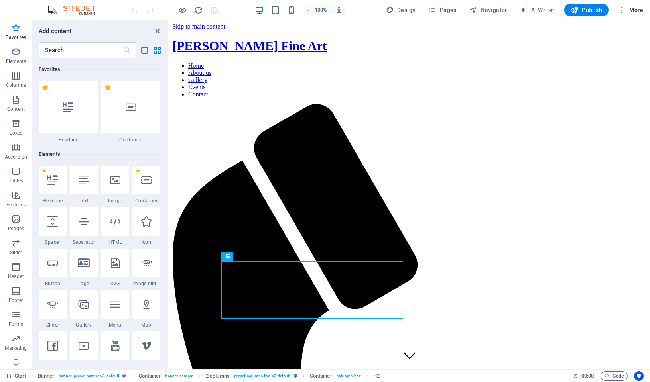
click at [628, 14] on button "More" at bounding box center [630, 10] width 31 height 13
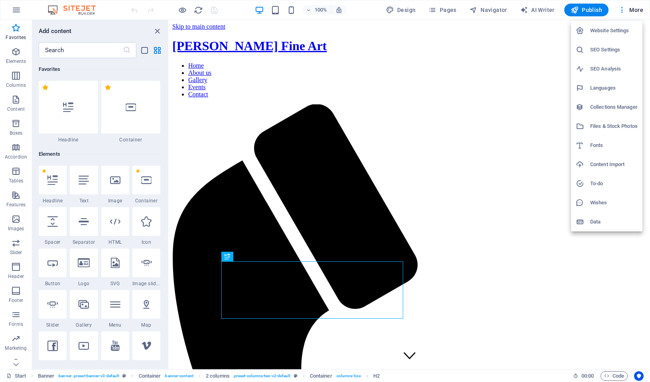
click at [591, 217] on h6 "Data" at bounding box center [613, 222] width 47 height 10
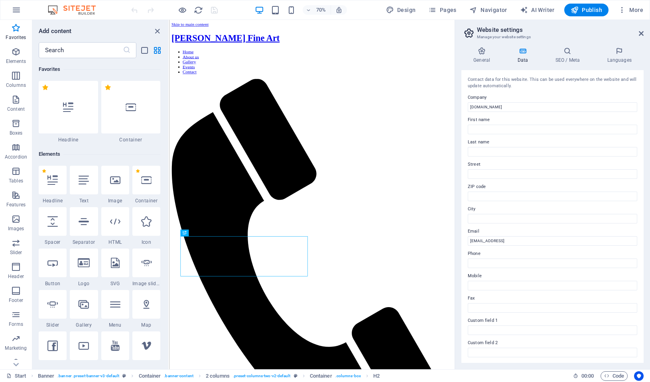
click at [636, 35] on header "Website settings Manage your website settings" at bounding box center [553, 30] width 181 height 21
click at [10, 50] on span "Elements" at bounding box center [16, 56] width 32 height 19
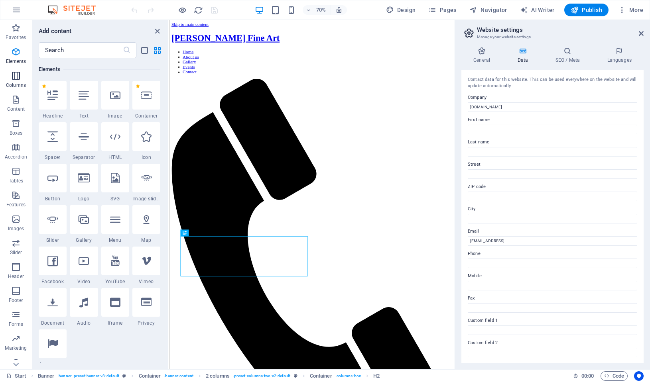
click at [24, 89] on span "Columns" at bounding box center [16, 80] width 32 height 19
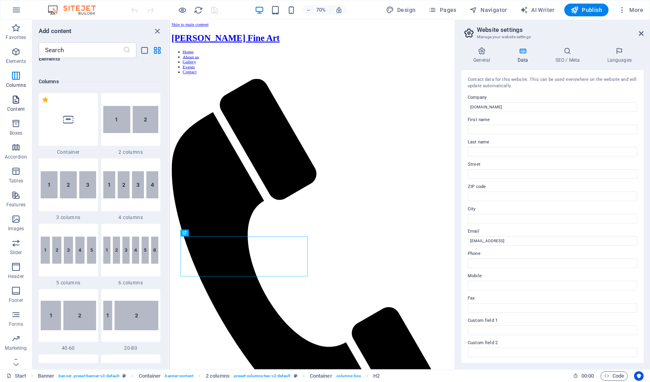
click at [23, 114] on button "Content" at bounding box center [16, 104] width 32 height 24
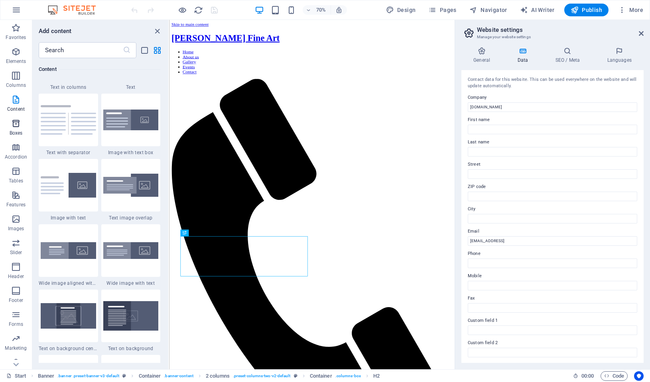
click at [14, 127] on icon "button" at bounding box center [16, 124] width 10 height 10
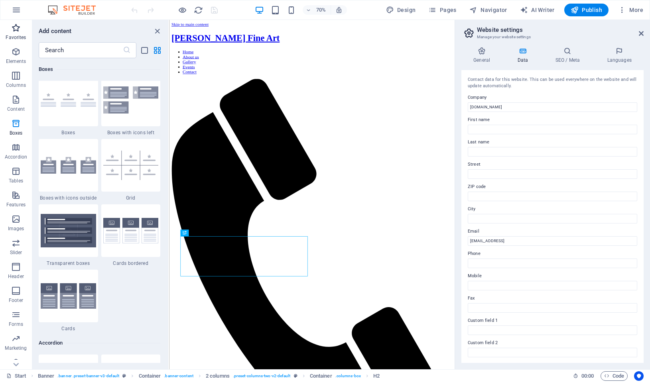
scroll to position [2272, 0]
click at [14, 12] on icon "button" at bounding box center [17, 10] width 10 height 10
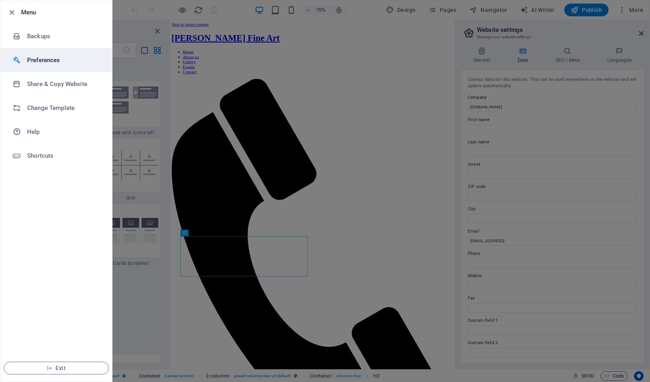
click at [50, 61] on h6 "Preferences" at bounding box center [64, 60] width 74 height 10
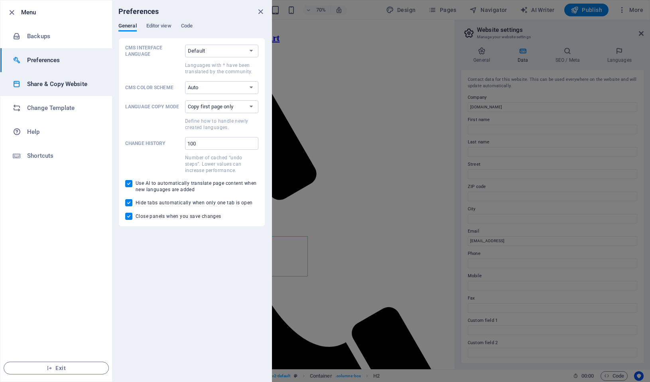
click at [45, 87] on h6 "Share & Copy Website" at bounding box center [64, 84] width 74 height 10
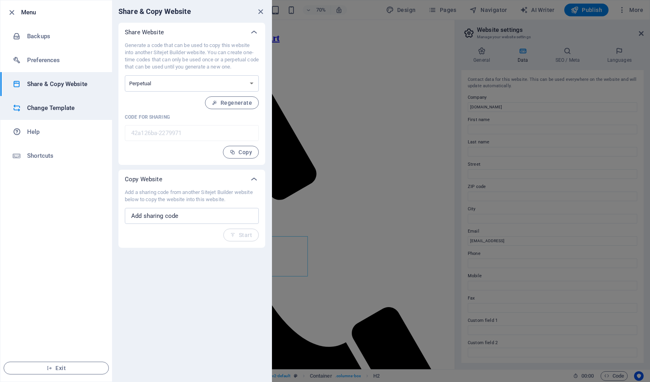
click at [43, 106] on h6 "Change Template" at bounding box center [64, 108] width 74 height 10
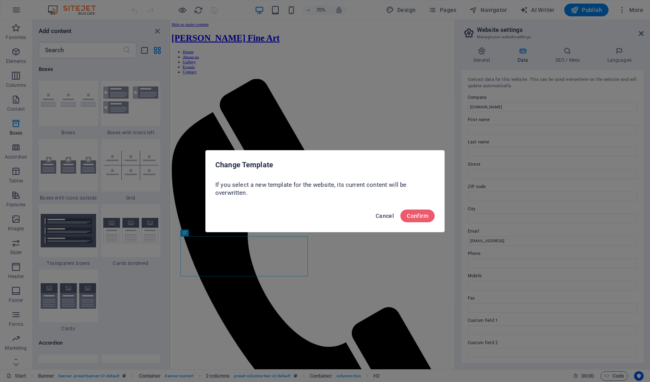
click at [388, 214] on span "Cancel" at bounding box center [385, 216] width 18 height 6
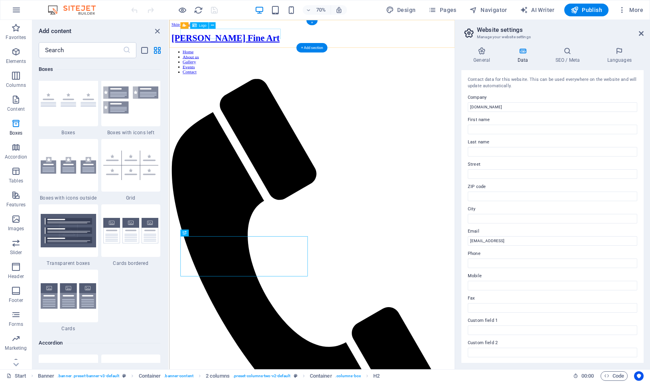
click at [287, 39] on div "[PERSON_NAME] Fine Art" at bounding box center [372, 46] width 401 height 15
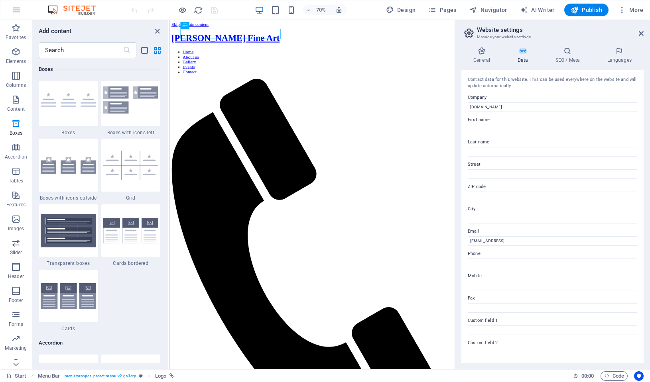
click at [643, 32] on aside "Website settings Manage your website settings General Data SEO / Meta Languages…" at bounding box center [551, 195] width 195 height 350
click at [637, 32] on h2 "Website settings" at bounding box center [560, 29] width 167 height 7
click at [641, 35] on icon at bounding box center [641, 33] width 5 height 6
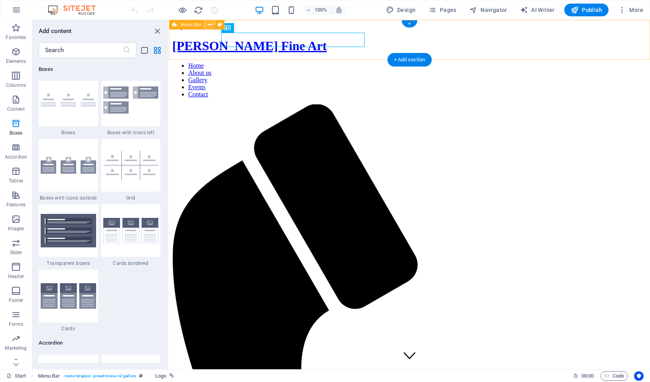
click at [209, 23] on icon at bounding box center [210, 25] width 4 height 8
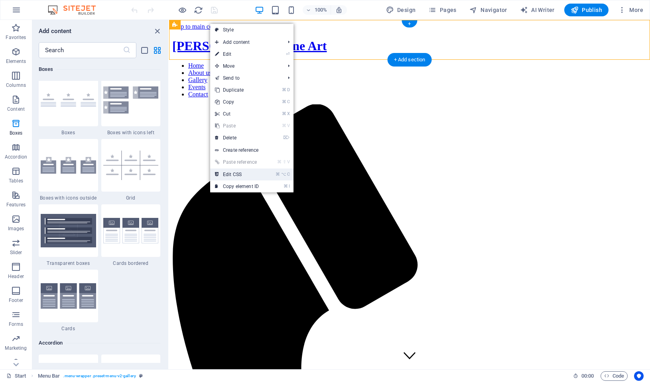
click at [241, 176] on link "⌘ ⌥ C Edit CSS" at bounding box center [236, 175] width 53 height 12
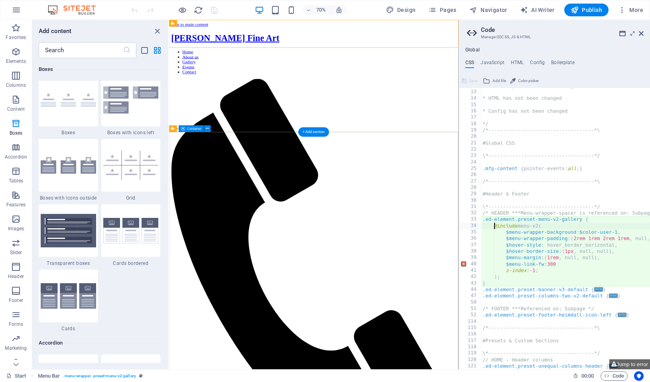
scroll to position [76, 0]
click at [568, 272] on div "* JavaScript has not been changed * HTML has not been changed * Config has not …" at bounding box center [611, 230] width 261 height 295
click at [571, 264] on div "* JavaScript has not been changed * HTML has not been changed * Config has not …" at bounding box center [611, 230] width 261 height 295
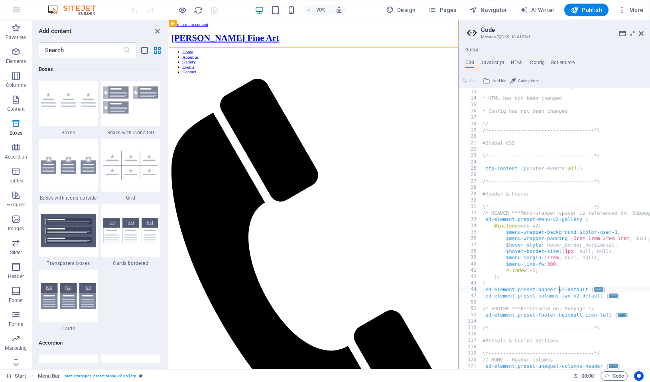
drag, startPoint x: 558, startPoint y: 289, endPoint x: 553, endPoint y: 285, distance: 6.2
click at [557, 289] on div "* JavaScript has not been changed * HTML has not been changed * Config has not …" at bounding box center [611, 230] width 261 height 295
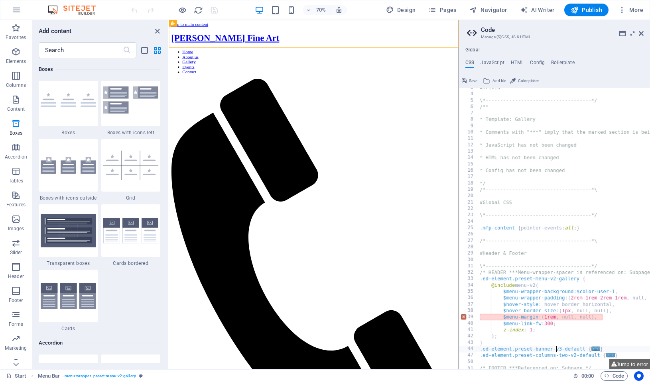
scroll to position [0, 0]
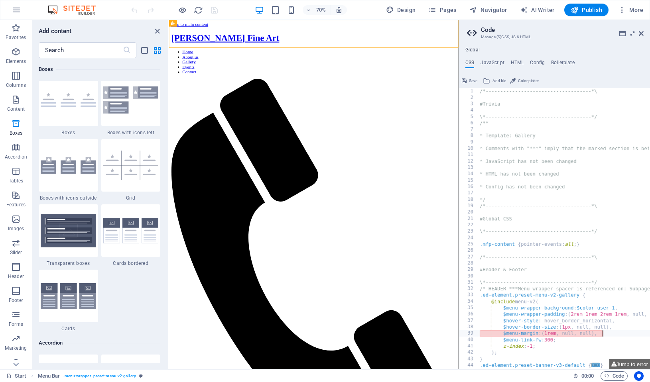
click at [615, 332] on div "/*------------------------------------*\ #Trivia \*----------------------------…" at bounding box center [608, 235] width 261 height 295
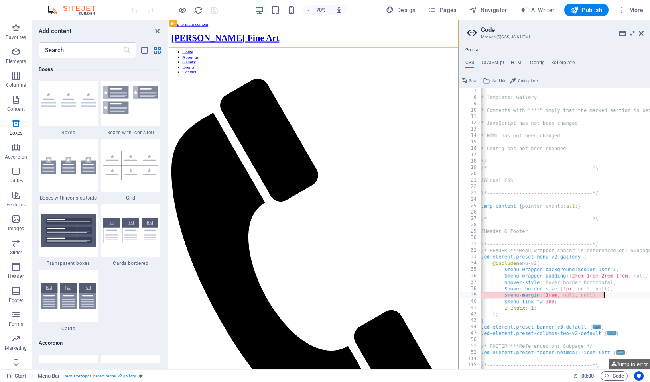
scroll to position [36, 0]
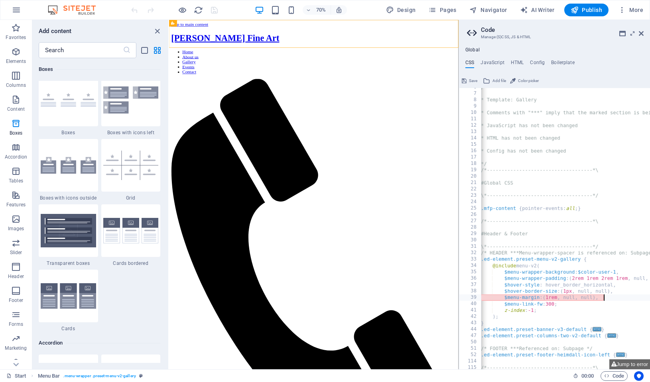
click at [603, 298] on div "/** * Template: Gallery * Comments with "***" imply that the marked section is …" at bounding box center [609, 231] width 261 height 295
click at [614, 306] on div "/** * Template: Gallery * Comments with "***" imply that the marked section is …" at bounding box center [609, 231] width 261 height 295
type textarea "$menu-link-fw: 300;"
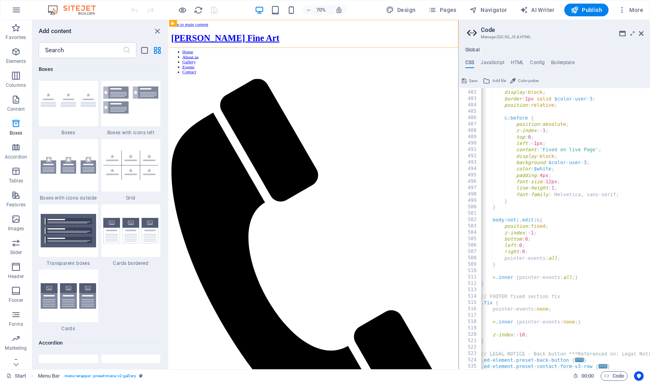
scroll to position [0, 22]
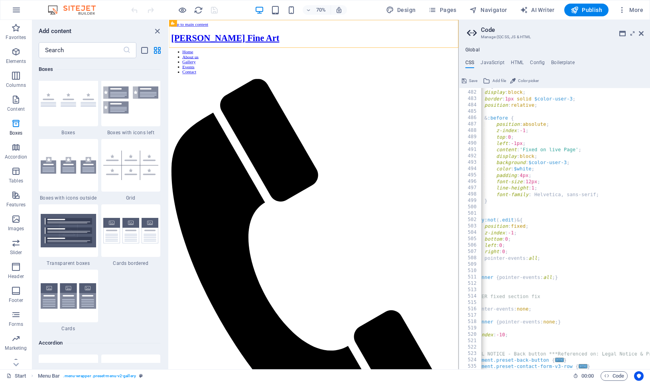
click at [554, 316] on div ".edit & { display : block ; border : 1px solid $color-user-3 ; position : relat…" at bounding box center [589, 230] width 261 height 295
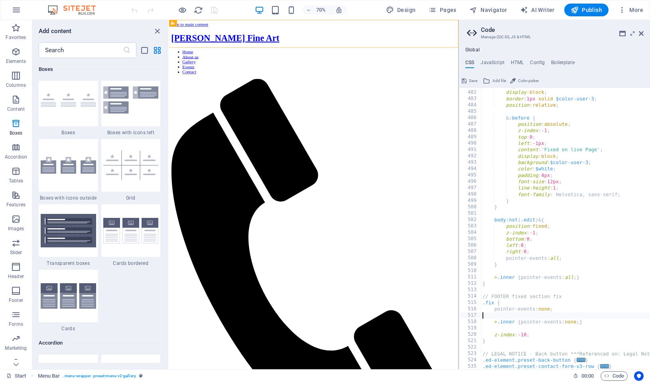
scroll to position [0, 0]
click at [583, 9] on span "Publish" at bounding box center [585, 10] width 31 height 8
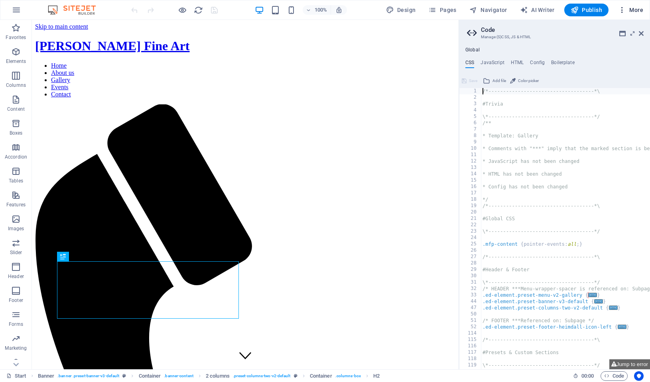
click at [625, 9] on icon "button" at bounding box center [622, 10] width 8 height 8
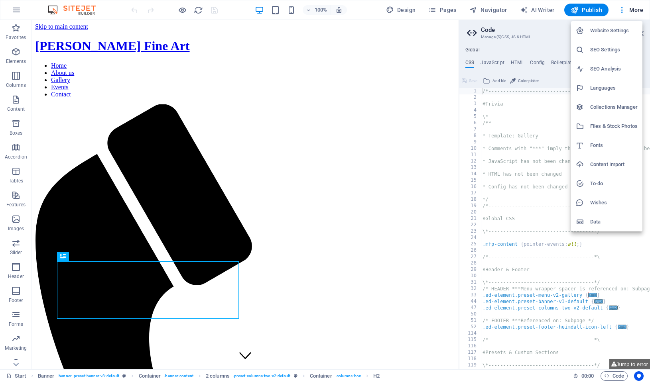
click at [612, 31] on h6 "Website Settings" at bounding box center [613, 31] width 47 height 10
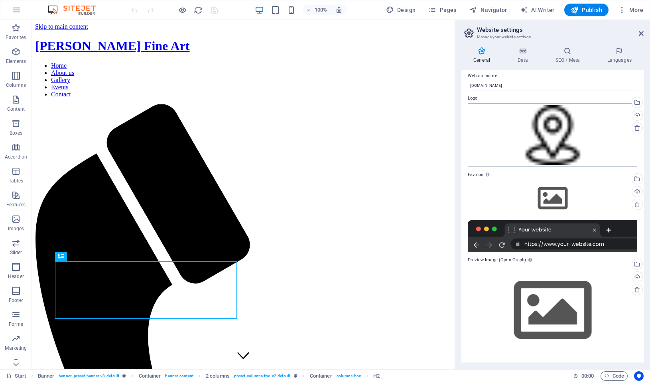
scroll to position [5, 0]
click at [631, 7] on span "More" at bounding box center [630, 10] width 25 height 8
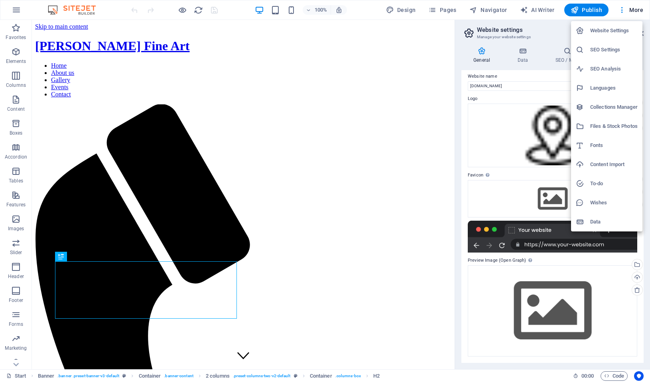
click at [607, 127] on h6 "Files & Stock Photos" at bounding box center [613, 127] width 47 height 10
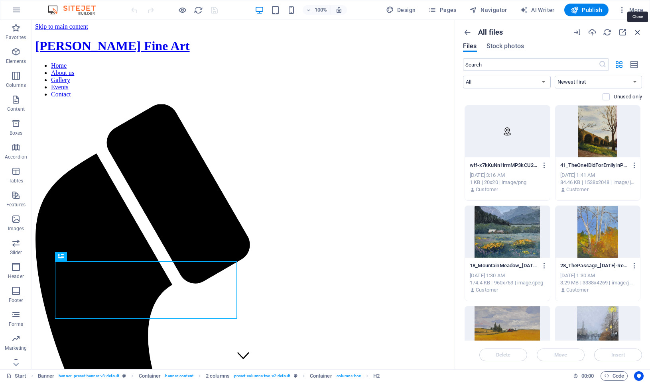
click at [635, 29] on icon "button" at bounding box center [637, 32] width 9 height 9
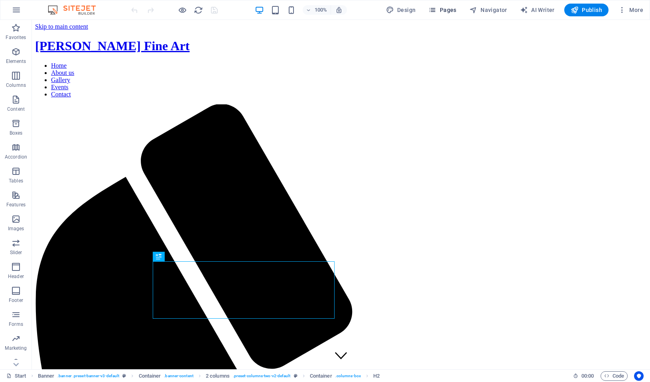
click at [447, 8] on span "Pages" at bounding box center [442, 10] width 28 height 8
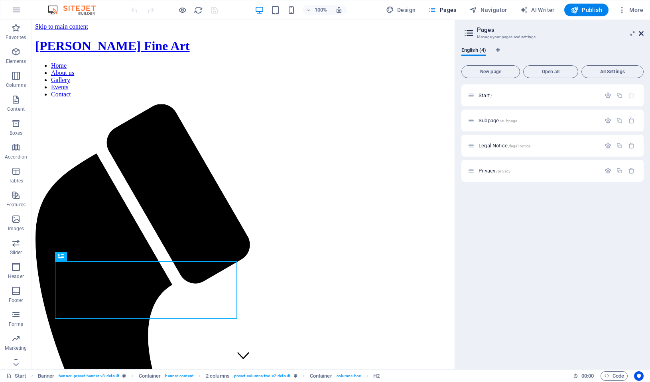
click at [642, 34] on icon at bounding box center [641, 33] width 5 height 6
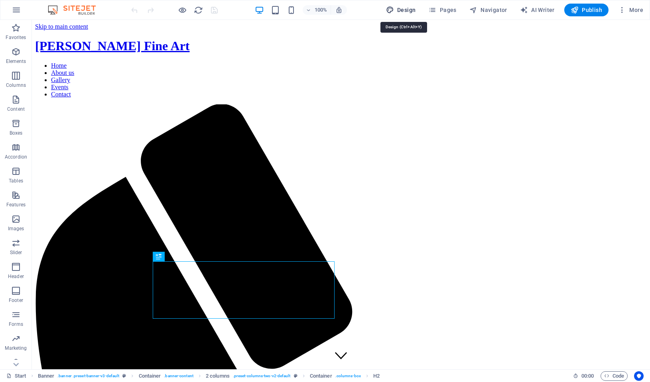
click at [406, 10] on span "Design" at bounding box center [401, 10] width 30 height 8
select select "rem"
select select "300"
select select "px"
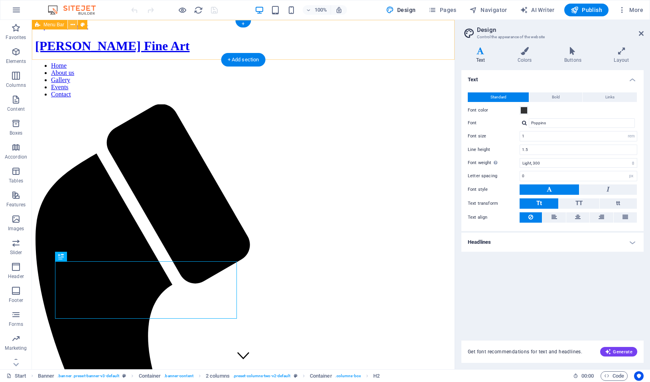
click at [72, 24] on icon at bounding box center [73, 25] width 4 height 8
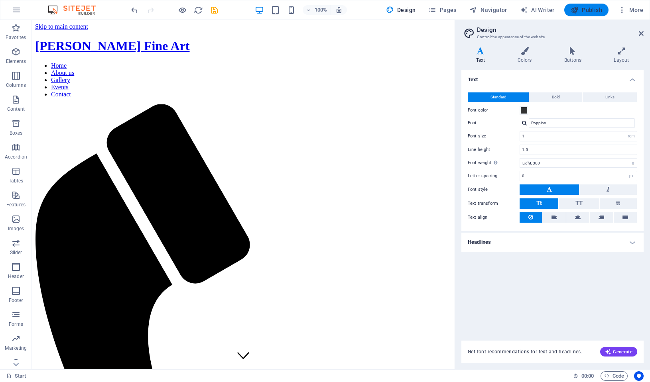
click at [585, 14] on span "Publish" at bounding box center [585, 10] width 31 height 8
checkbox input "false"
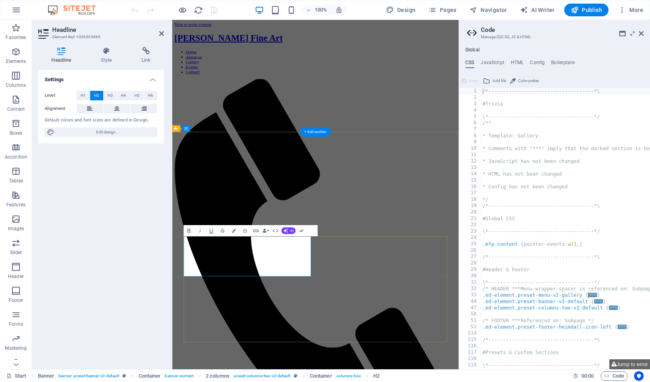
click at [159, 299] on div "Settings Level H1 H2 H3 H4 H5 H6 Alignment Default colors and font sizes are de…" at bounding box center [101, 216] width 126 height 293
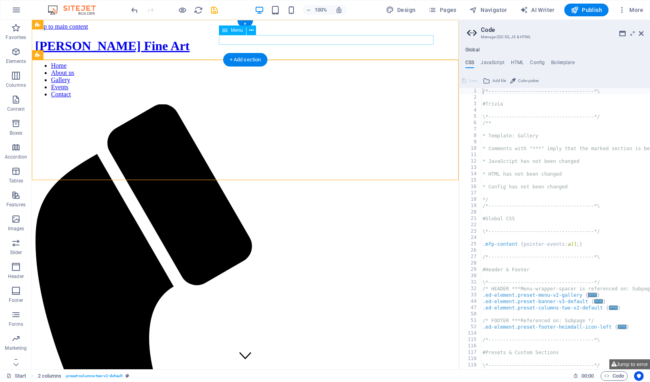
click at [246, 62] on nav "Home About us Gallery Events Contact" at bounding box center [245, 80] width 420 height 36
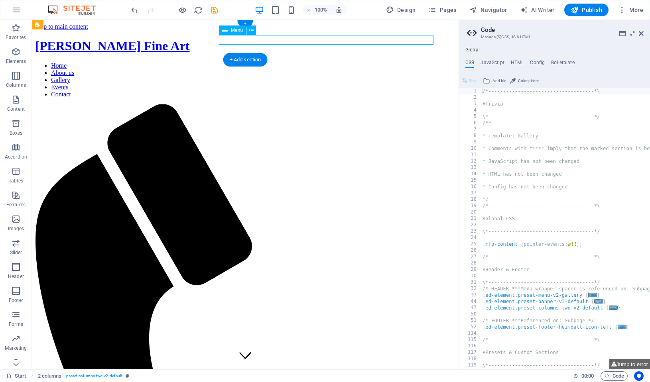
click at [246, 62] on nav "Home About us Gallery Events Contact" at bounding box center [245, 80] width 420 height 36
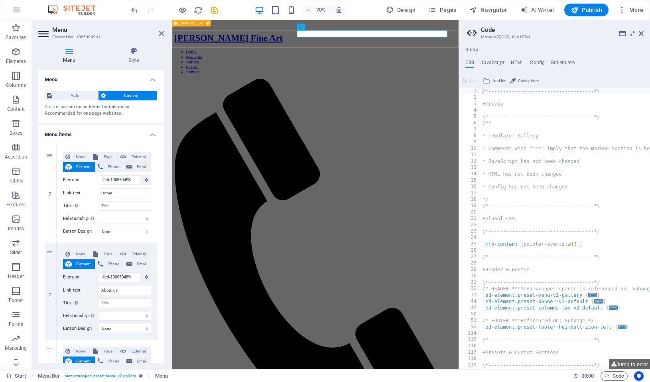
click at [270, 39] on div "Kurt Penrose Fine Art Home About us Gallery Events Contact Menu" at bounding box center [376, 340] width 403 height 602
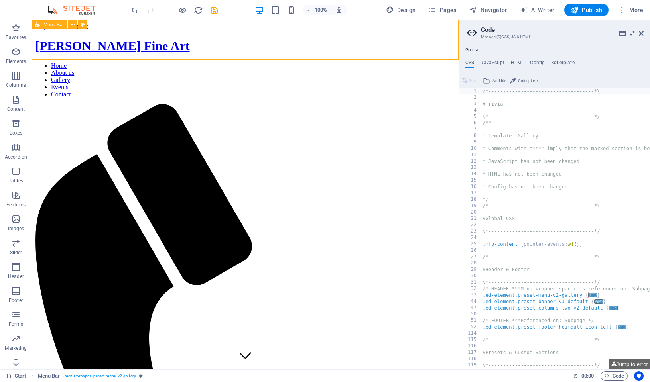
click at [195, 39] on div "Kurt Penrose Fine Art Home About us Gallery Events Contact Menu" at bounding box center [245, 351] width 420 height 625
select select "header"
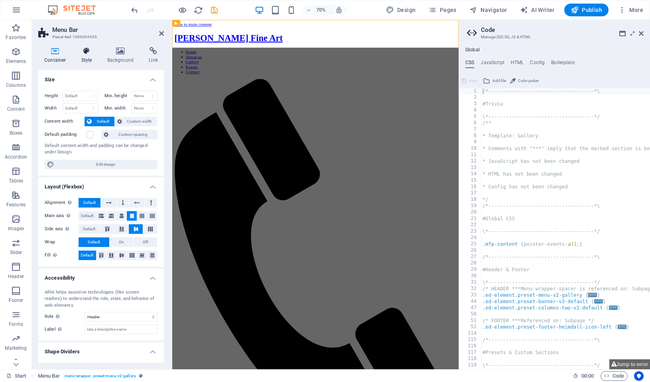
click at [82, 49] on icon at bounding box center [86, 51] width 23 height 8
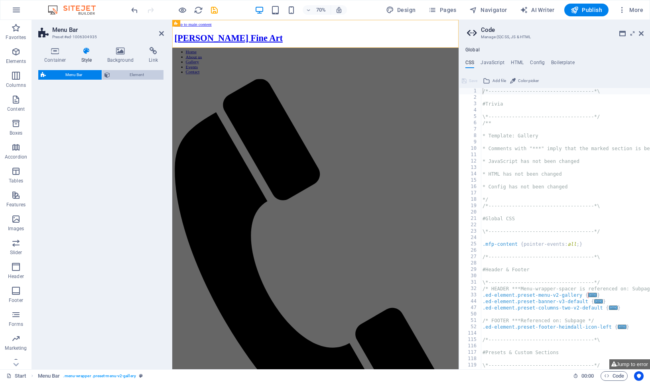
click at [144, 75] on span "Element" at bounding box center [136, 75] width 49 height 10
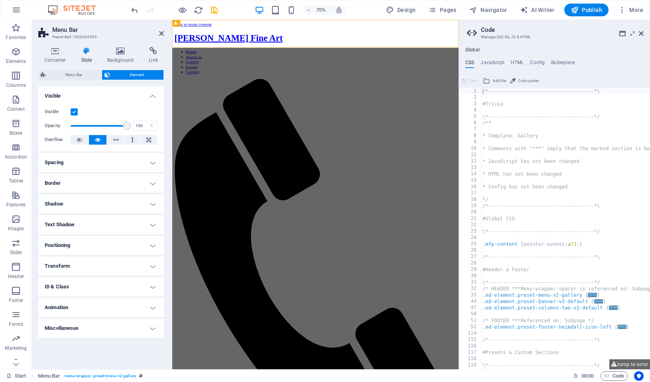
click at [146, 325] on h4 "Miscellaneous" at bounding box center [101, 328] width 126 height 19
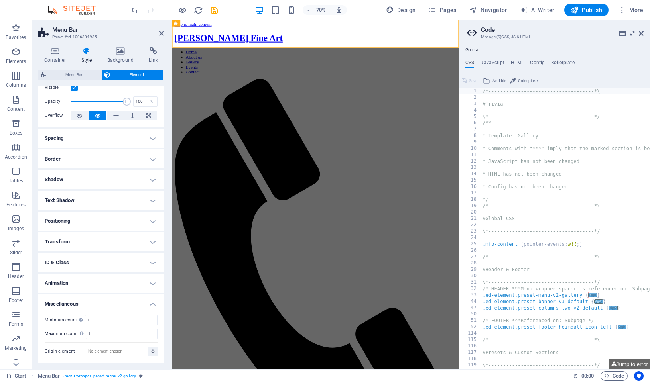
scroll to position [24, 0]
drag, startPoint x: 150, startPoint y: 307, endPoint x: 149, endPoint y: 298, distance: 8.9
click at [150, 307] on h4 "Miscellaneous" at bounding box center [101, 302] width 126 height 14
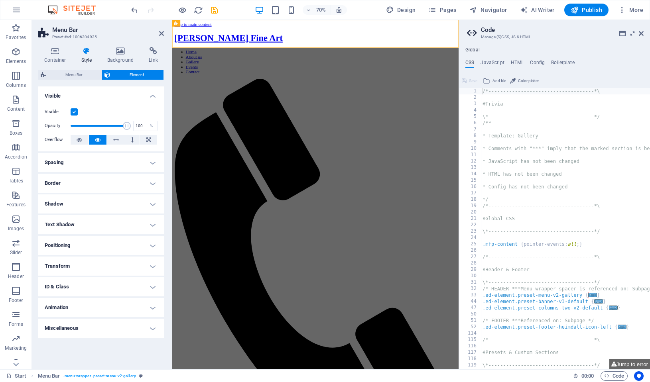
scroll to position [0, 0]
click at [150, 307] on h4 "Animation" at bounding box center [101, 307] width 126 height 19
click at [151, 280] on h4 "ID & Class" at bounding box center [101, 286] width 126 height 19
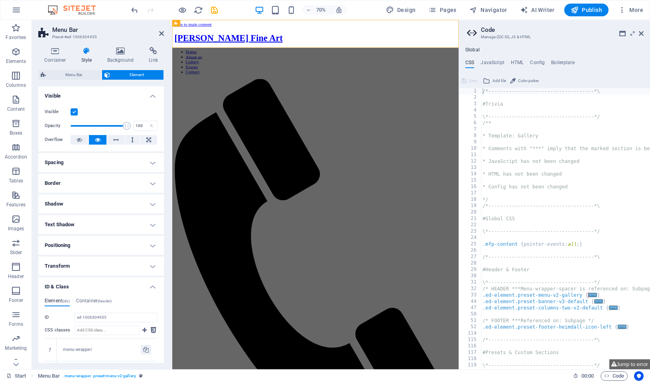
click at [152, 264] on h4 "Transform" at bounding box center [101, 266] width 126 height 19
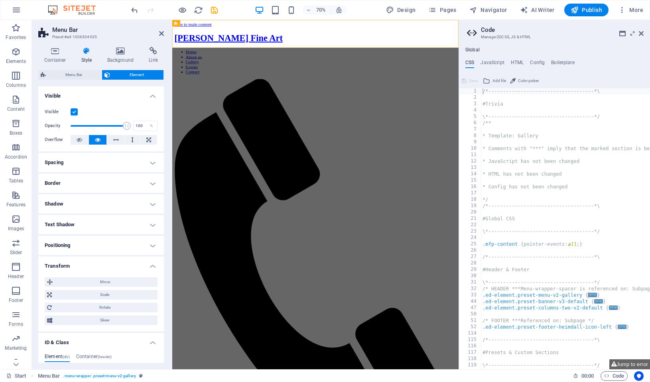
click at [152, 241] on h4 "Positioning" at bounding box center [101, 245] width 126 height 19
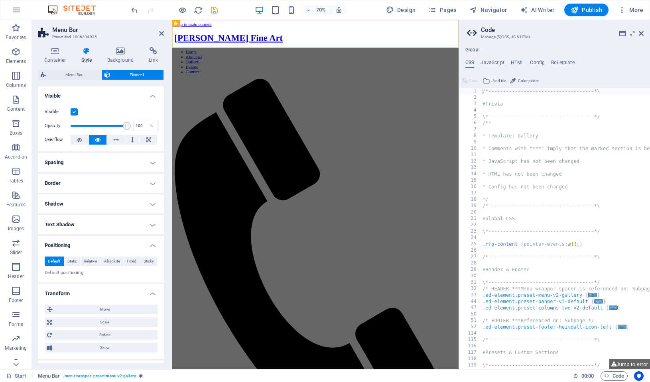
click at [153, 226] on h4 "Text Shadow" at bounding box center [101, 224] width 126 height 19
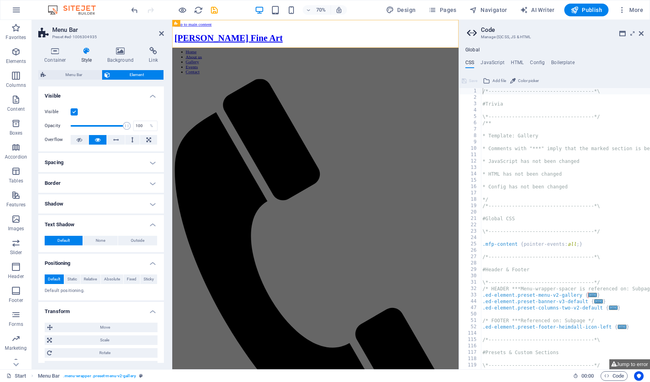
click at [148, 203] on h4 "Shadow" at bounding box center [101, 204] width 126 height 19
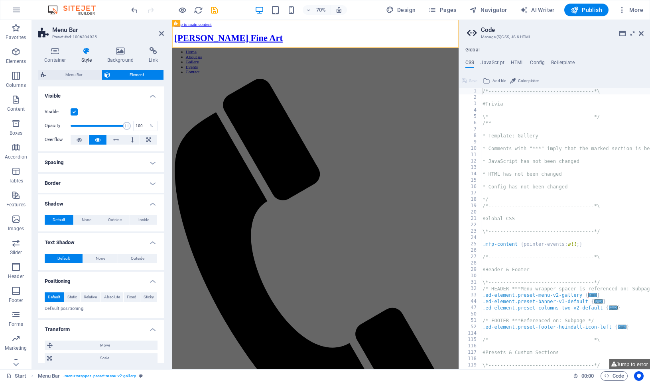
click at [150, 181] on h4 "Border" at bounding box center [101, 183] width 126 height 19
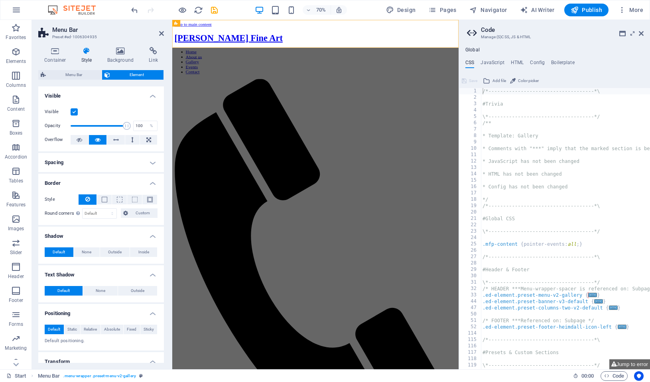
click at [151, 163] on h4 "Spacing" at bounding box center [101, 162] width 126 height 19
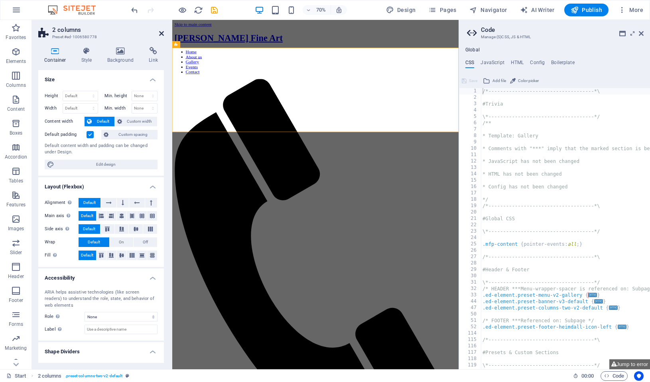
click at [160, 30] on icon at bounding box center [161, 33] width 5 height 6
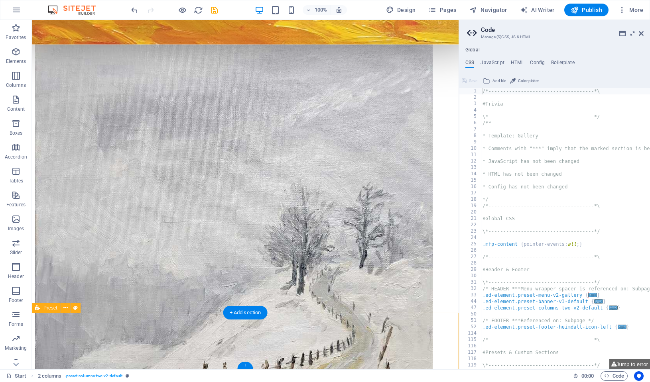
scroll to position [1141, 0]
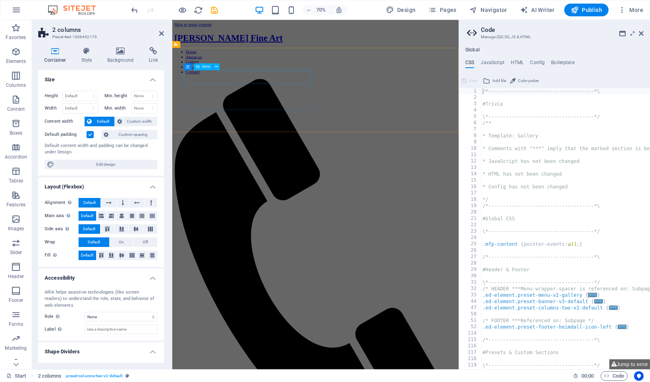
scroll to position [0, 0]
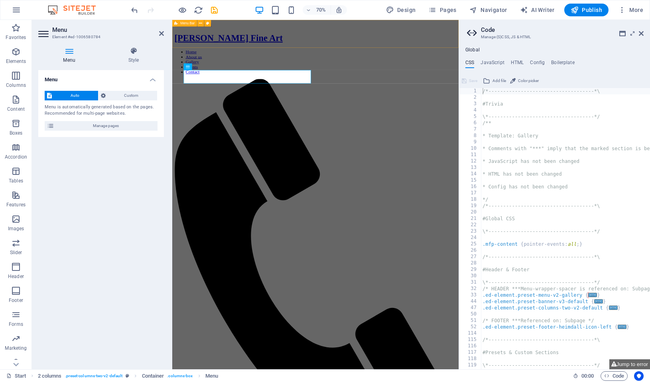
click at [308, 55] on div "Kurt Penrose Fine Art Home About us Gallery Events Contact Menu" at bounding box center [376, 340] width 403 height 602
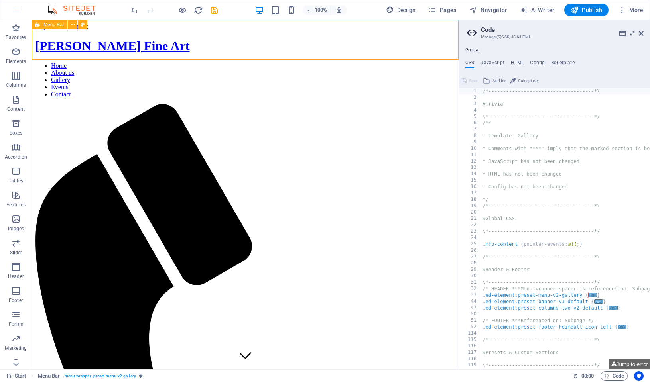
click at [268, 45] on div "Kurt Penrose Fine Art Home About us Gallery Events Contact Menu" at bounding box center [245, 351] width 420 height 625
click at [38, 25] on icon at bounding box center [37, 25] width 5 height 10
click at [35, 25] on icon at bounding box center [37, 25] width 5 height 10
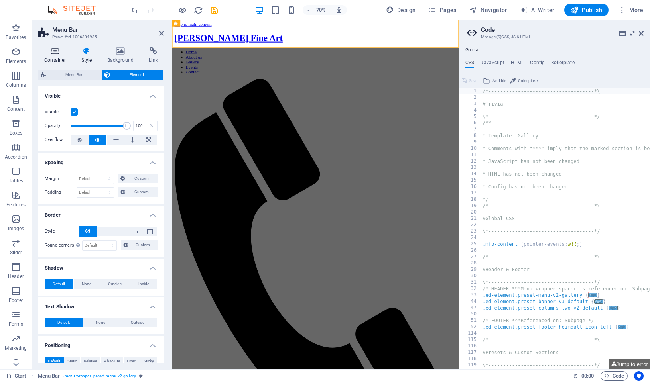
click at [49, 49] on icon at bounding box center [55, 51] width 34 height 8
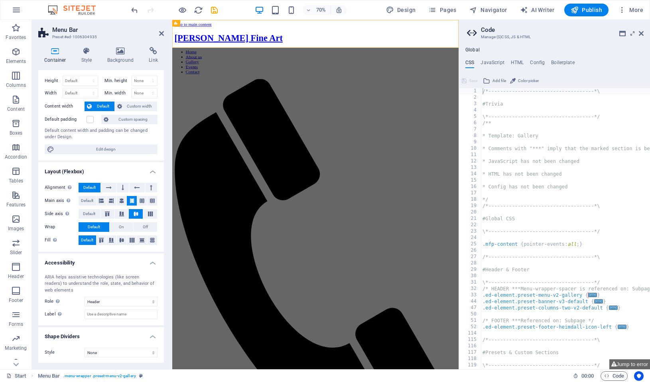
scroll to position [15, 0]
click at [13, 268] on icon "button" at bounding box center [16, 267] width 10 height 10
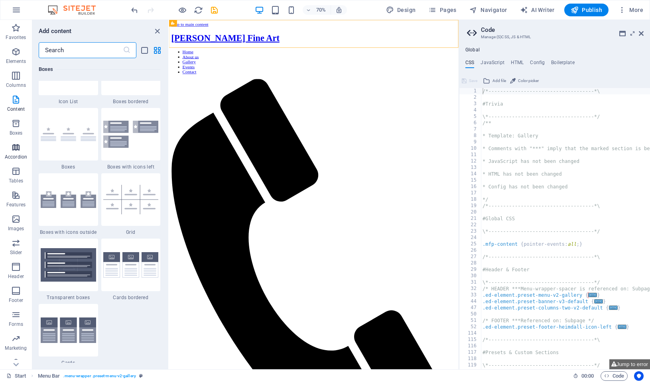
scroll to position [2237, 0]
click at [435, 10] on icon "button" at bounding box center [432, 10] width 8 height 8
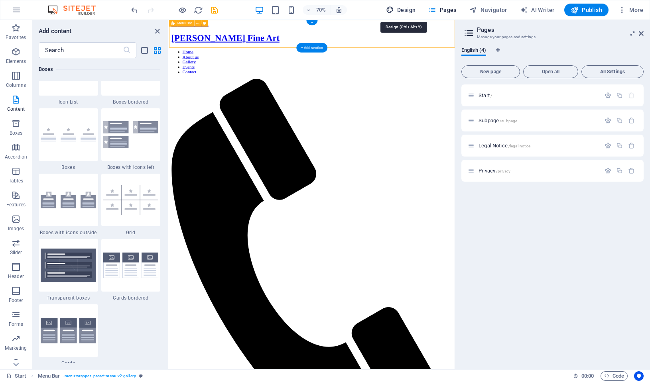
click at [411, 10] on span "Design" at bounding box center [401, 10] width 30 height 8
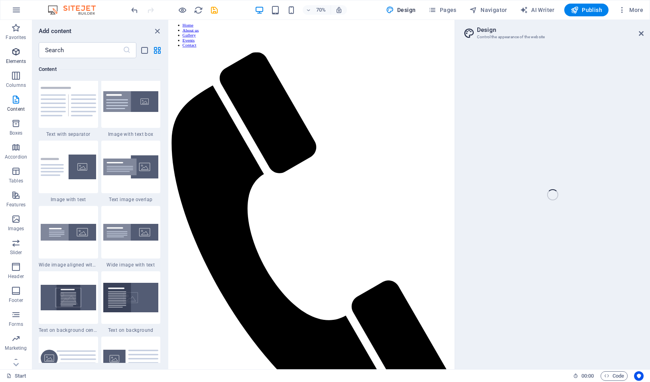
scroll to position [1448, 0]
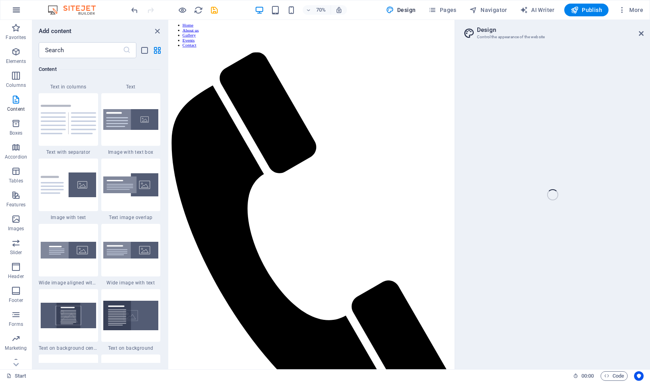
click at [16, 11] on icon "button" at bounding box center [17, 10] width 10 height 10
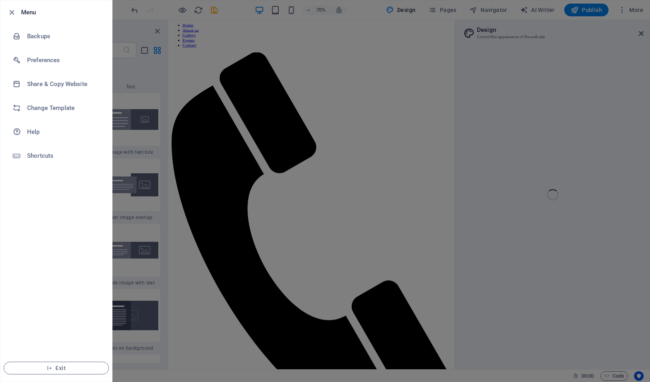
click at [250, 146] on div at bounding box center [325, 191] width 650 height 382
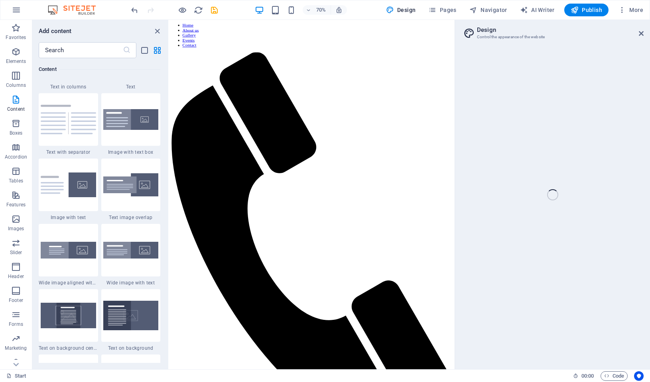
click at [645, 35] on div "Start Favorites Elements Columns Content Boxes Accordion Tables Features Images…" at bounding box center [325, 195] width 650 height 350
click at [640, 34] on div "Start Favorites Elements Columns Content Boxes Accordion Tables Features Images…" at bounding box center [325, 195] width 650 height 350
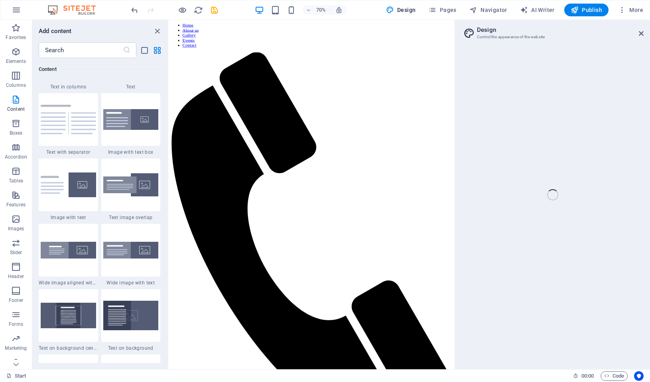
click at [640, 34] on div "Start Favorites Elements Columns Content Boxes Accordion Tables Features Images…" at bounding box center [325, 195] width 650 height 350
click at [555, 232] on div "Start Favorites Elements Columns Content Boxes Accordion Tables Features Images…" at bounding box center [325, 195] width 650 height 350
click at [616, 374] on span "Code" at bounding box center [614, 377] width 20 height 10
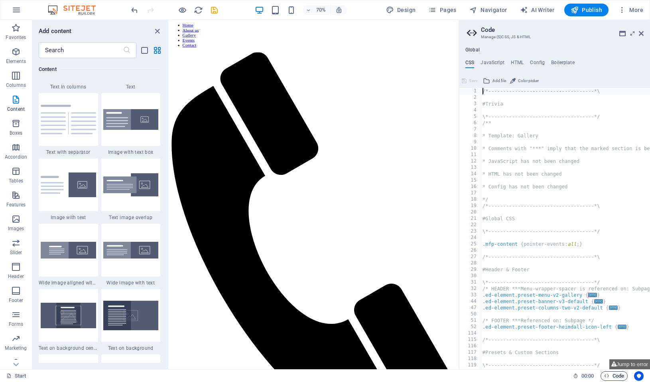
click at [616, 374] on span "Code" at bounding box center [614, 377] width 20 height 10
click at [496, 57] on div "Global CSS JavaScript HTML Config Boilerplate /*-------------------------------…" at bounding box center [554, 208] width 191 height 323
click at [496, 61] on h4 "JavaScript" at bounding box center [492, 64] width 24 height 9
type textarea "/* JS for preset "Menu V2" */"
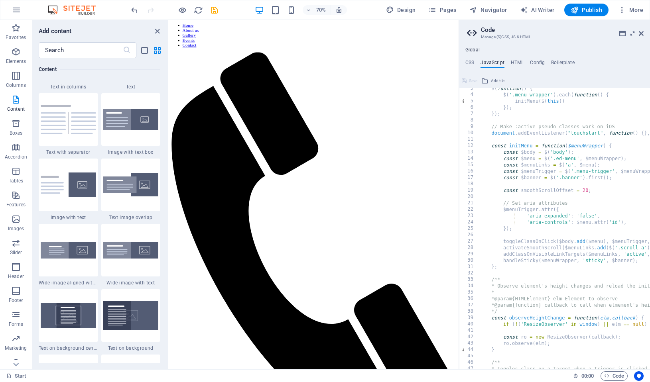
scroll to position [17, 0]
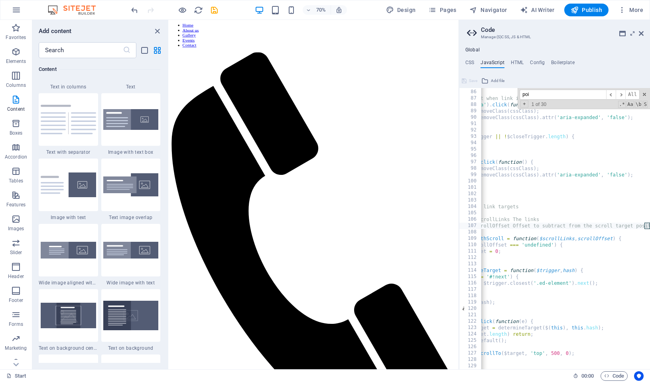
scroll to position [541, 0]
type input "pointer"
type textarea "* @param {jQuery} scrollOffset Offset to subtract from the scroll target positi…"
click at [515, 64] on h4 "HTML" at bounding box center [517, 64] width 13 height 9
type textarea "<a href="#main-content" class="wv-link-content button">Skip to main content</a>"
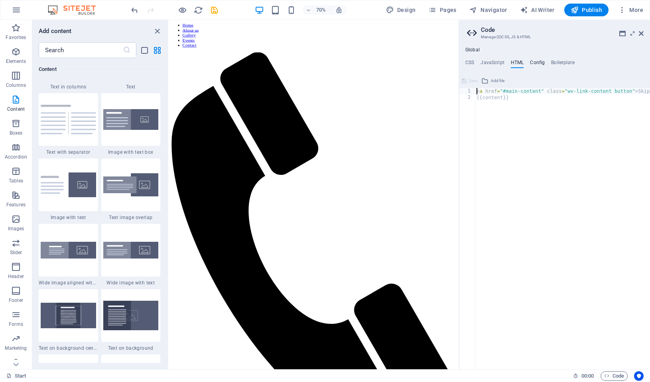
click at [533, 66] on h4 "Config" at bounding box center [537, 64] width 15 height 9
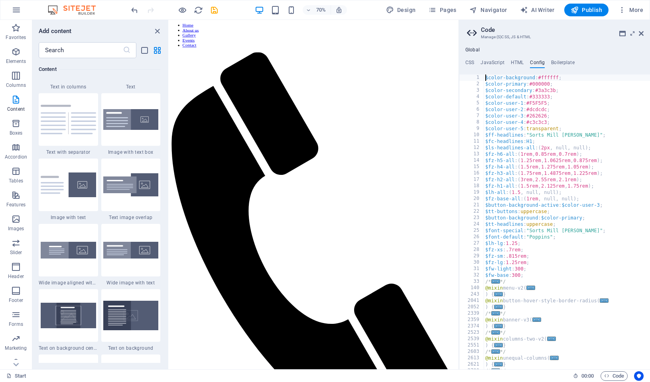
click at [565, 167] on div "$color-background : #ffffff ; $color-primary : #000000 ; $color-secondary : #3a…" at bounding box center [567, 229] width 166 height 308
type textarea "$fz-h4-all: (1.5rem, 1.275rem, 1.05rem);"
type input "n"
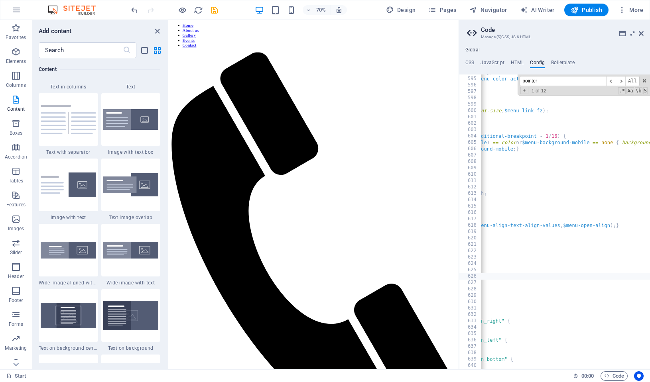
scroll to position [0, 0]
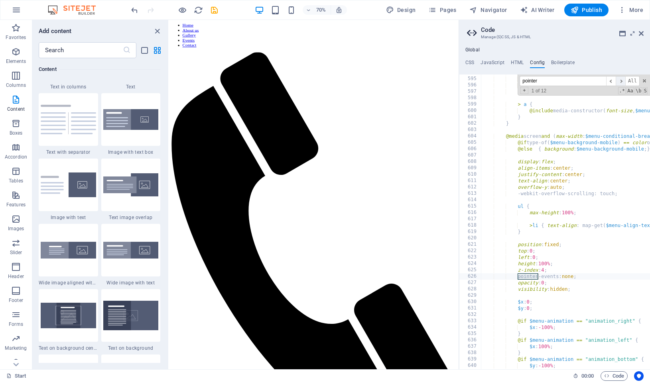
type input "pointer"
click at [620, 79] on span "​" at bounding box center [621, 81] width 10 height 10
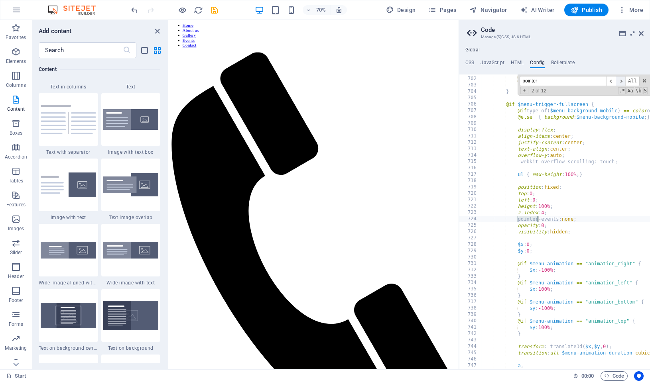
click at [620, 79] on span "​" at bounding box center [621, 81] width 10 height 10
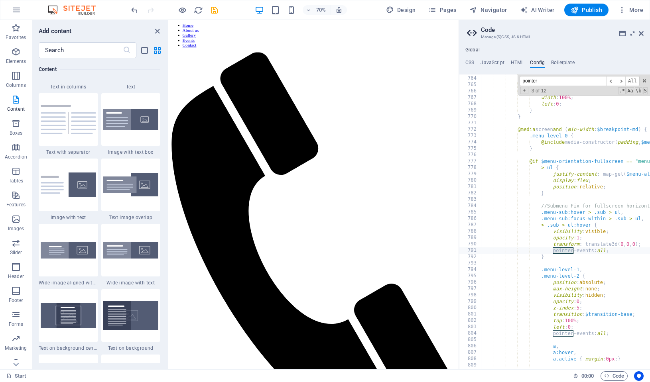
scroll to position [0, 0]
click at [620, 81] on span "​" at bounding box center [621, 81] width 10 height 10
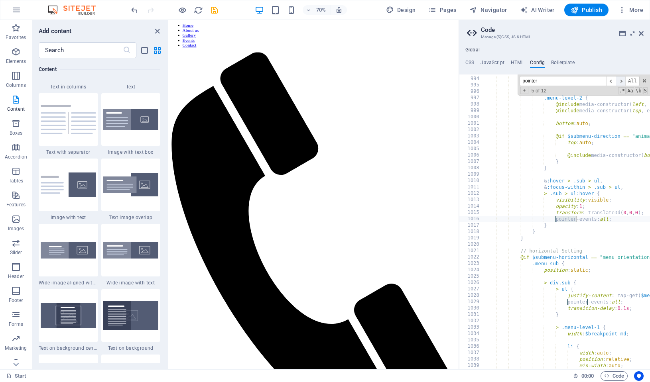
scroll to position [5682, 0]
click at [620, 81] on span "​" at bounding box center [621, 81] width 10 height 10
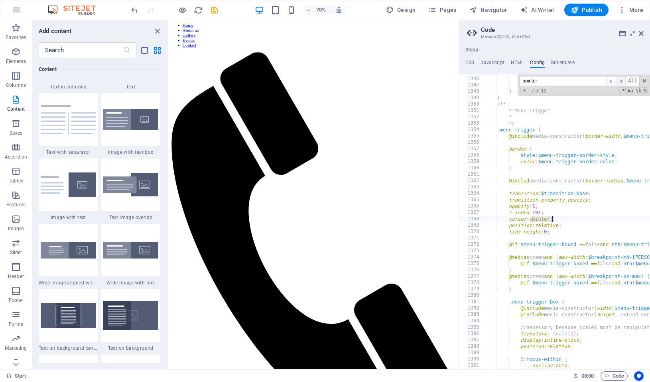
click at [620, 81] on span "​" at bounding box center [621, 81] width 10 height 10
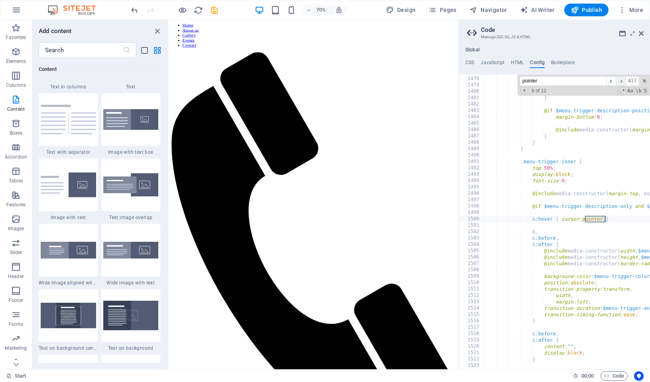
click at [620, 81] on span "​" at bounding box center [621, 81] width 10 height 10
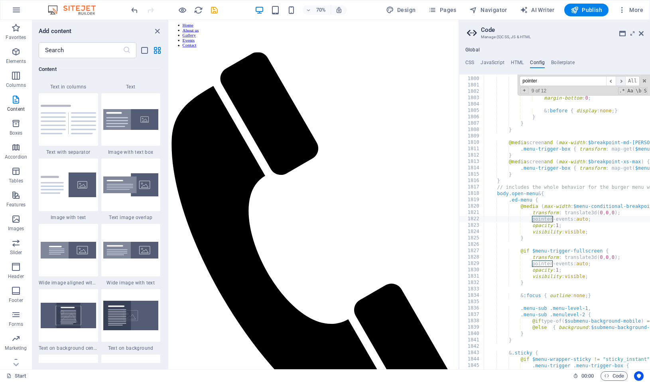
scroll to position [10823, 0]
click at [620, 81] on span "​" at bounding box center [621, 81] width 10 height 10
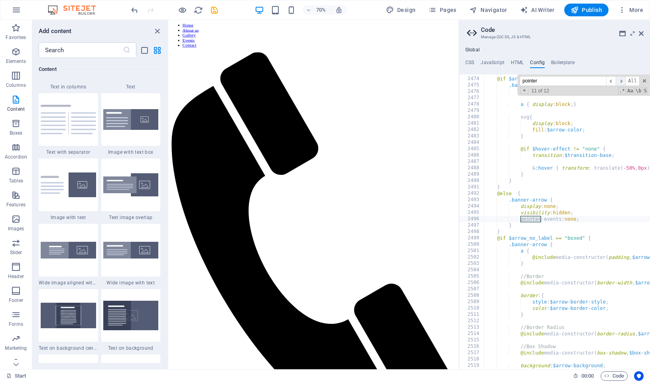
click at [620, 81] on span "​" at bounding box center [621, 81] width 10 height 10
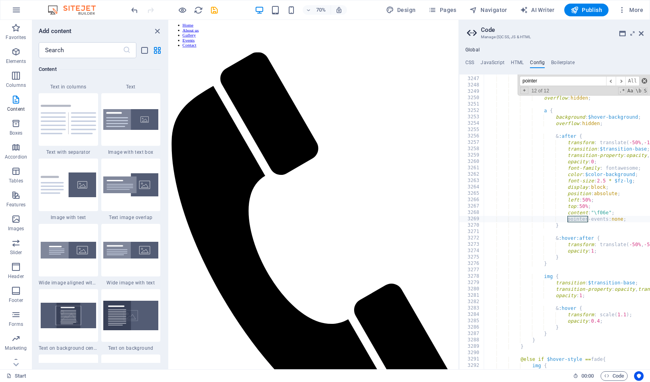
click at [644, 81] on span at bounding box center [644, 81] width 6 height 6
type textarea "pointer-events: none;"
click at [565, 66] on h4 "Boilerplate" at bounding box center [563, 64] width 24 height 9
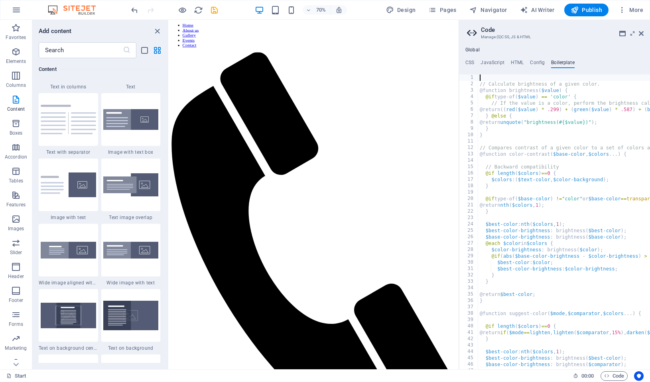
click at [479, 64] on ul "CSS JavaScript HTML Config Boilerplate" at bounding box center [554, 64] width 191 height 9
click at [472, 62] on h4 "CSS" at bounding box center [469, 64] width 9 height 9
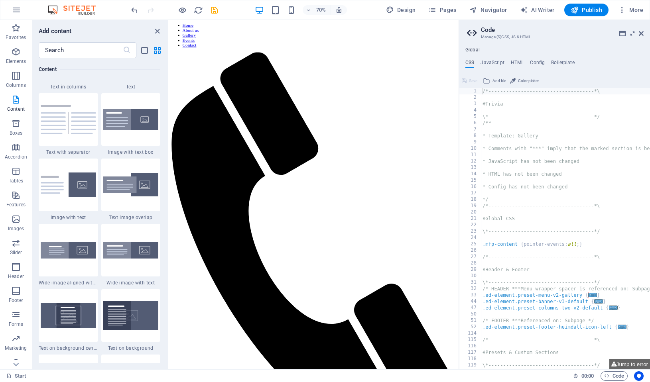
click at [470, 48] on h4 "Global" at bounding box center [472, 50] width 14 height 6
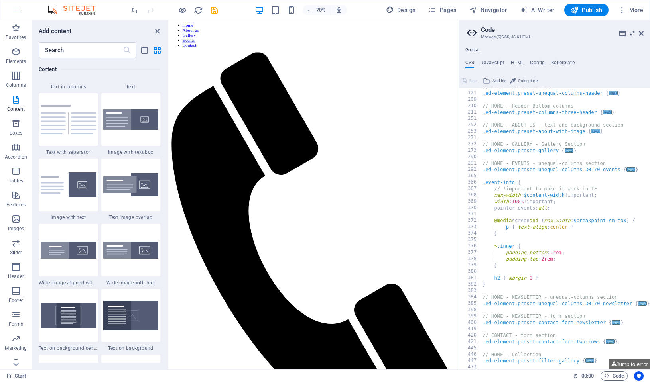
scroll to position [437, 0]
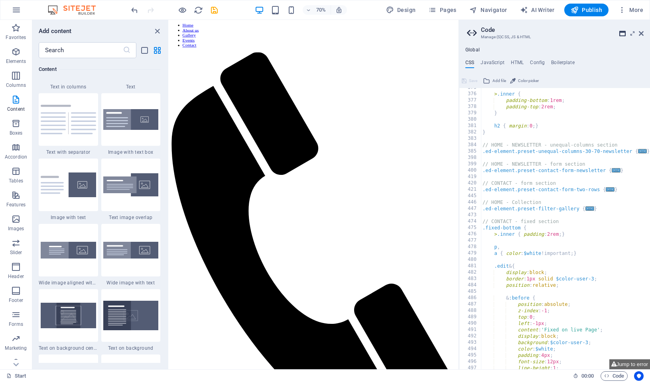
click at [619, 33] on icon at bounding box center [622, 33] width 6 height 6
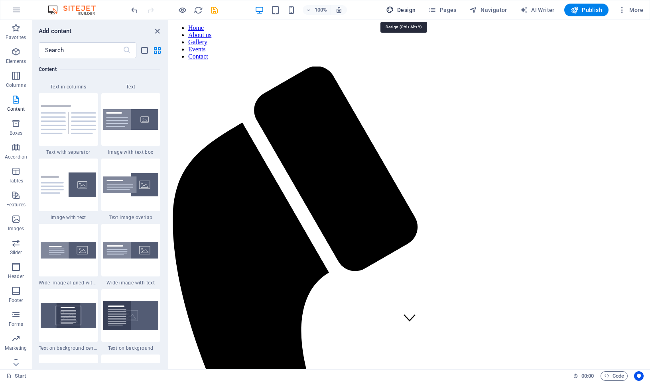
click at [391, 7] on icon "button" at bounding box center [390, 10] width 8 height 8
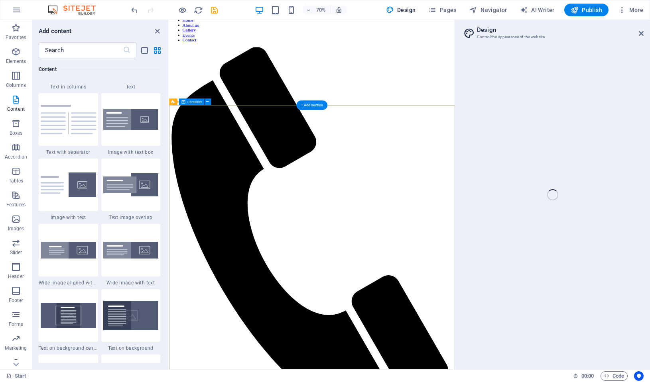
scroll to position [0, 0]
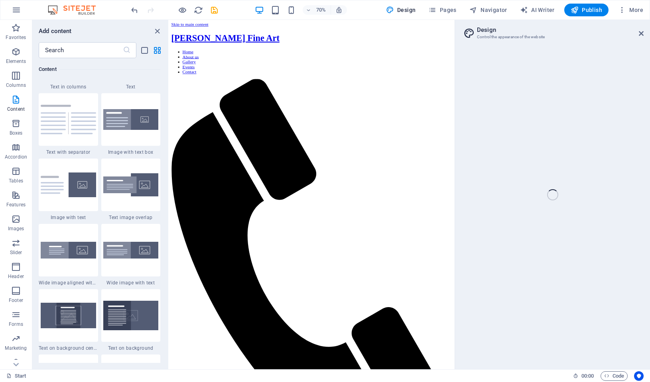
click at [633, 31] on div "Start Favorites Elements Columns Content Boxes Accordion Tables Features Images…" at bounding box center [325, 195] width 650 height 350
click at [639, 32] on div "Start Favorites Elements Columns Content Boxes Accordion Tables Features Images…" at bounding box center [325, 195] width 650 height 350
click at [641, 33] on div "Start Favorites Elements Columns Content Boxes Accordion Tables Features Images…" at bounding box center [325, 195] width 650 height 350
click at [639, 35] on div "Start Favorites Elements Columns Content Boxes Accordion Tables Features Images…" at bounding box center [325, 195] width 650 height 350
click at [443, 11] on span "Pages" at bounding box center [442, 10] width 28 height 8
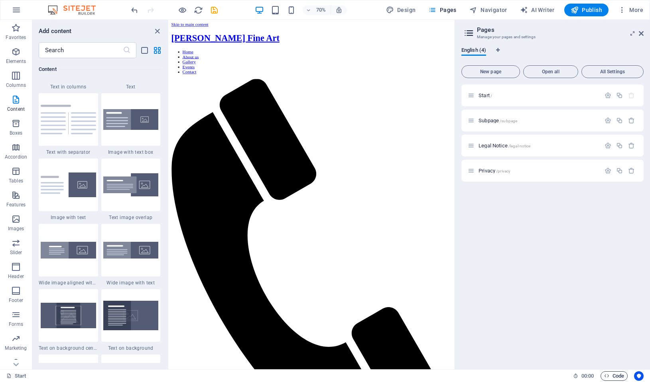
click at [613, 376] on span "Code" at bounding box center [614, 377] width 20 height 10
drag, startPoint x: 613, startPoint y: 376, endPoint x: 542, endPoint y: 273, distance: 124.7
click at [613, 375] on span "Code" at bounding box center [614, 377] width 20 height 10
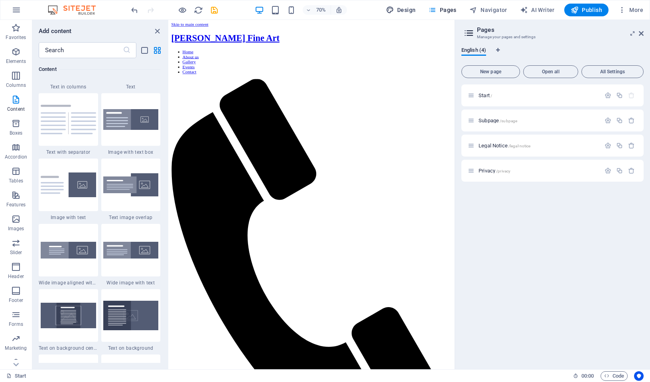
click at [390, 6] on icon "button" at bounding box center [390, 10] width 8 height 8
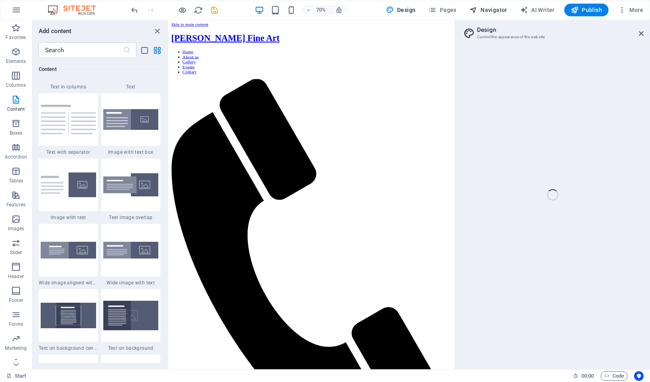
click at [496, 8] on span "Navigator" at bounding box center [488, 10] width 38 height 8
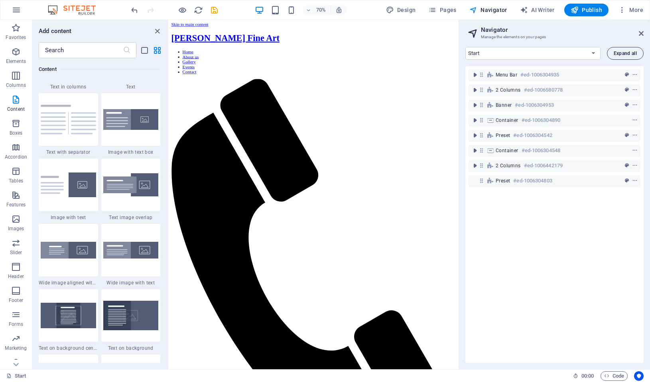
click at [629, 55] on span "Expand all" at bounding box center [625, 53] width 23 height 5
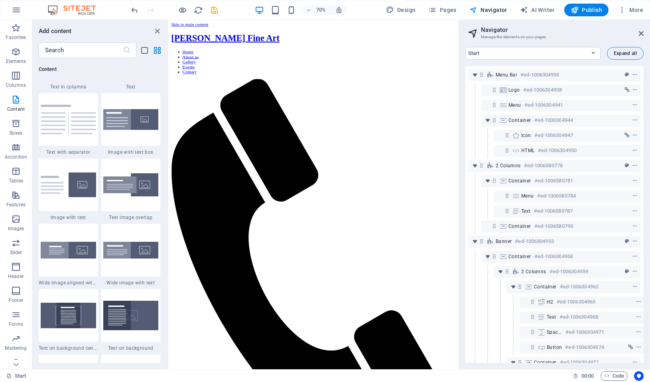
click at [629, 54] on span "Expand all" at bounding box center [625, 53] width 23 height 5
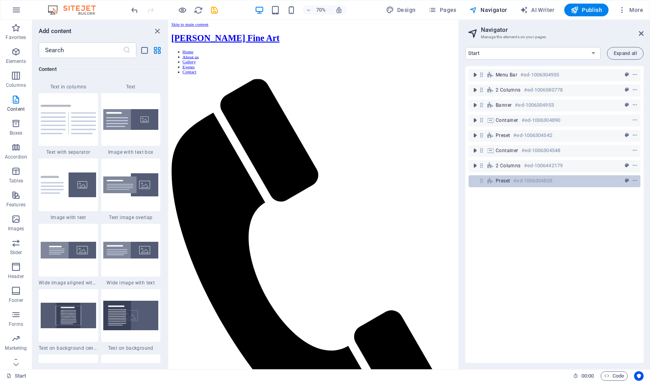
click at [509, 180] on span "Preset" at bounding box center [503, 181] width 14 height 6
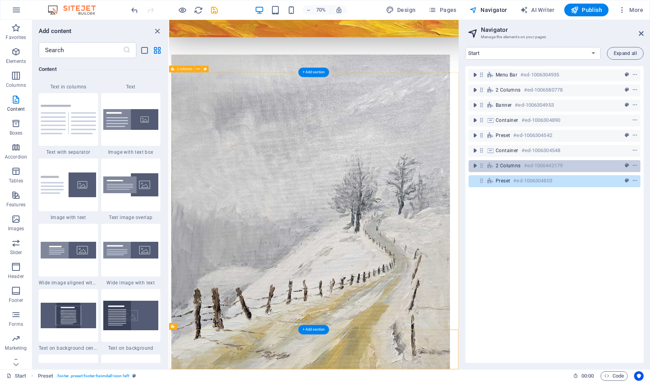
click at [502, 165] on span "2 columns" at bounding box center [508, 166] width 25 height 6
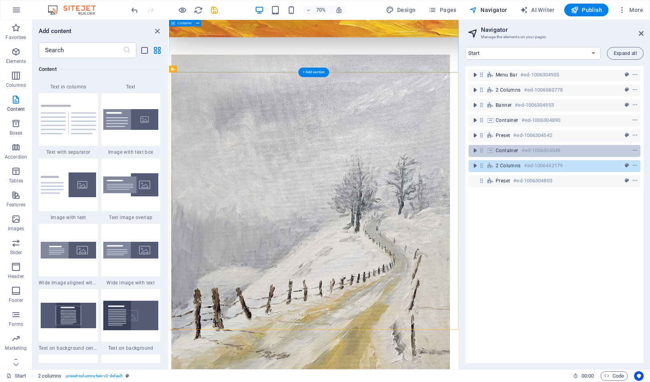
click at [506, 150] on span "Container" at bounding box center [507, 151] width 23 height 6
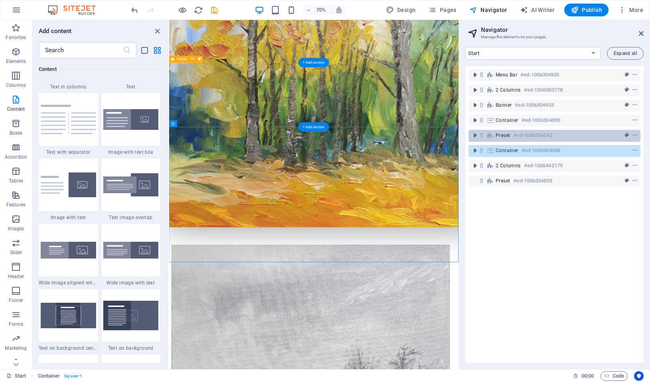
click at [514, 137] on h6 "#ed-1006304542" at bounding box center [532, 136] width 39 height 10
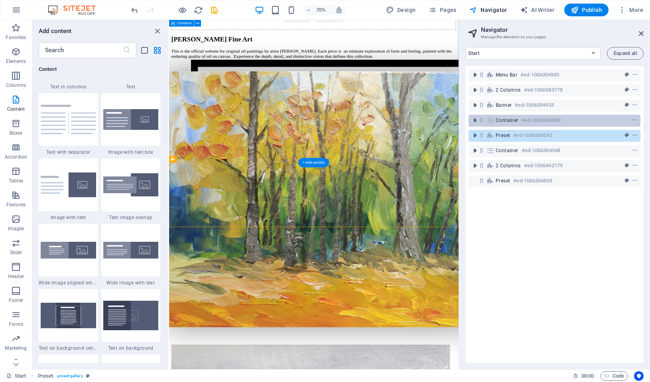
click at [510, 123] on span "Container" at bounding box center [507, 120] width 23 height 6
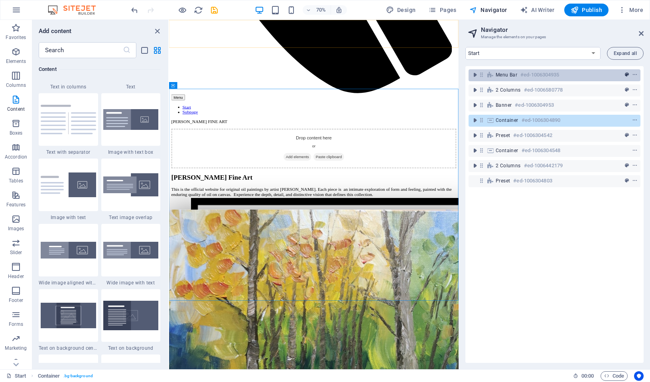
drag, startPoint x: 605, startPoint y: 73, endPoint x: 621, endPoint y: 73, distance: 16.0
click at [605, 73] on div at bounding box center [619, 75] width 37 height 10
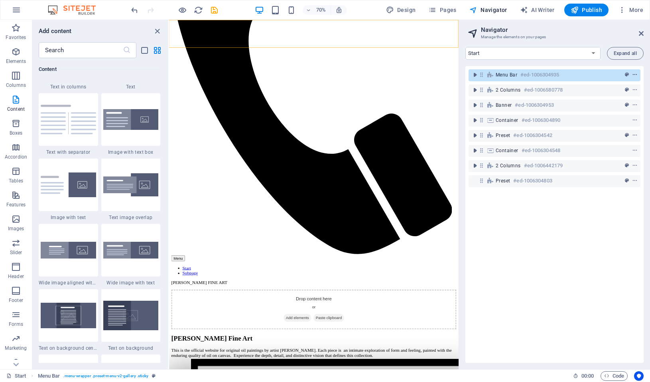
click at [634, 74] on icon "context-menu" at bounding box center [635, 75] width 6 height 6
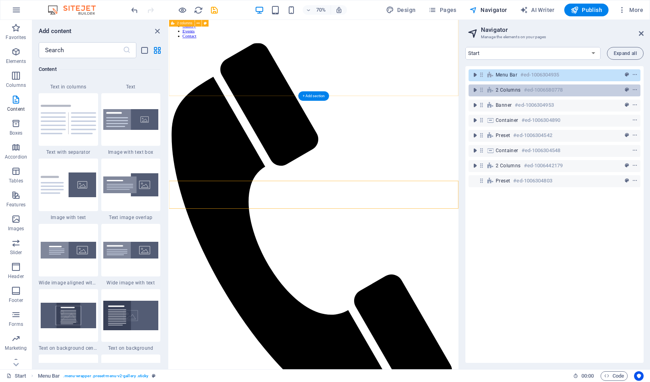
click at [569, 90] on div "2 columns #ed-1006580778" at bounding box center [548, 90] width 105 height 10
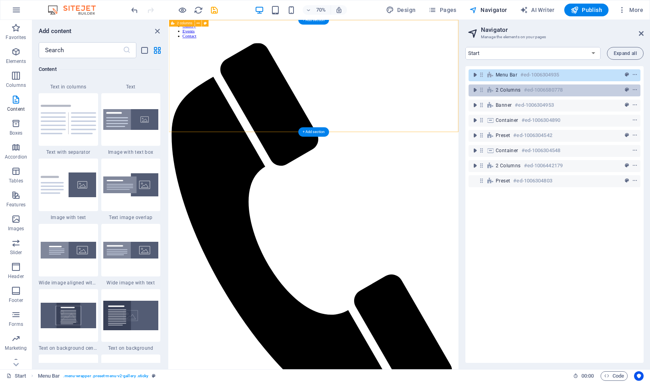
scroll to position [0, 0]
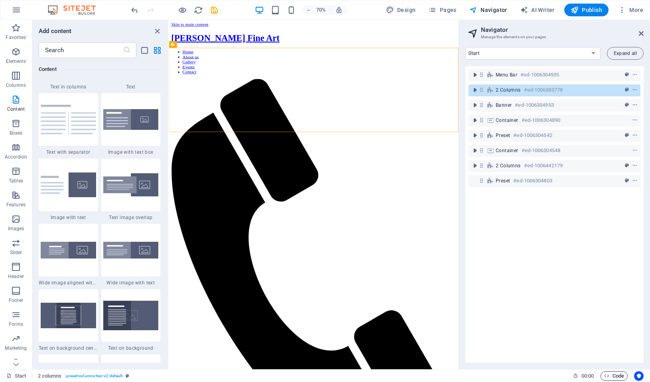
click at [611, 372] on span "Code" at bounding box center [614, 377] width 20 height 10
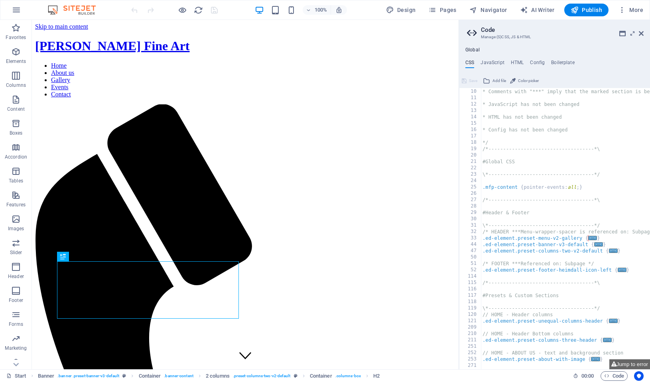
scroll to position [57, 0]
click at [511, 180] on div "* Comments with "***" imply that the marked section is being referenced somewhe…" at bounding box center [611, 229] width 261 height 295
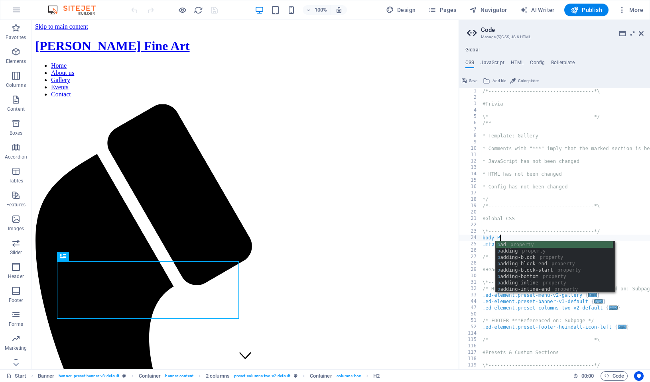
scroll to position [0, 1]
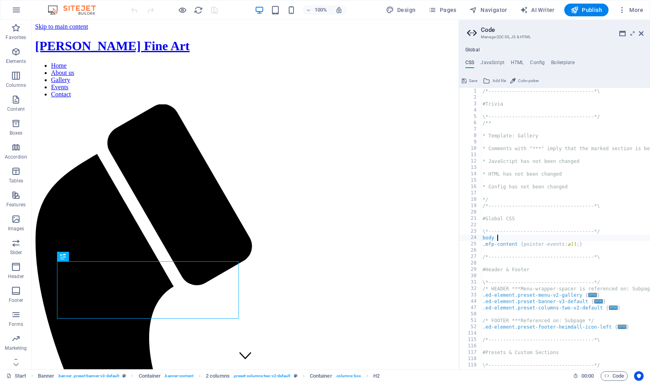
type textarea "body {"
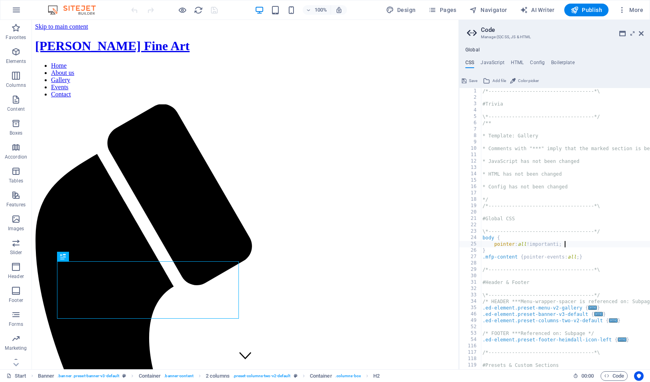
scroll to position [0, 5]
click at [597, 228] on div "/*------------------------------------*\ #Trivia \*----------------------------…" at bounding box center [611, 235] width 261 height 295
type textarea "\*------------------------------------*/"
click at [590, 10] on span "Publish" at bounding box center [585, 10] width 31 height 8
